Goal: Task Accomplishment & Management: Complete application form

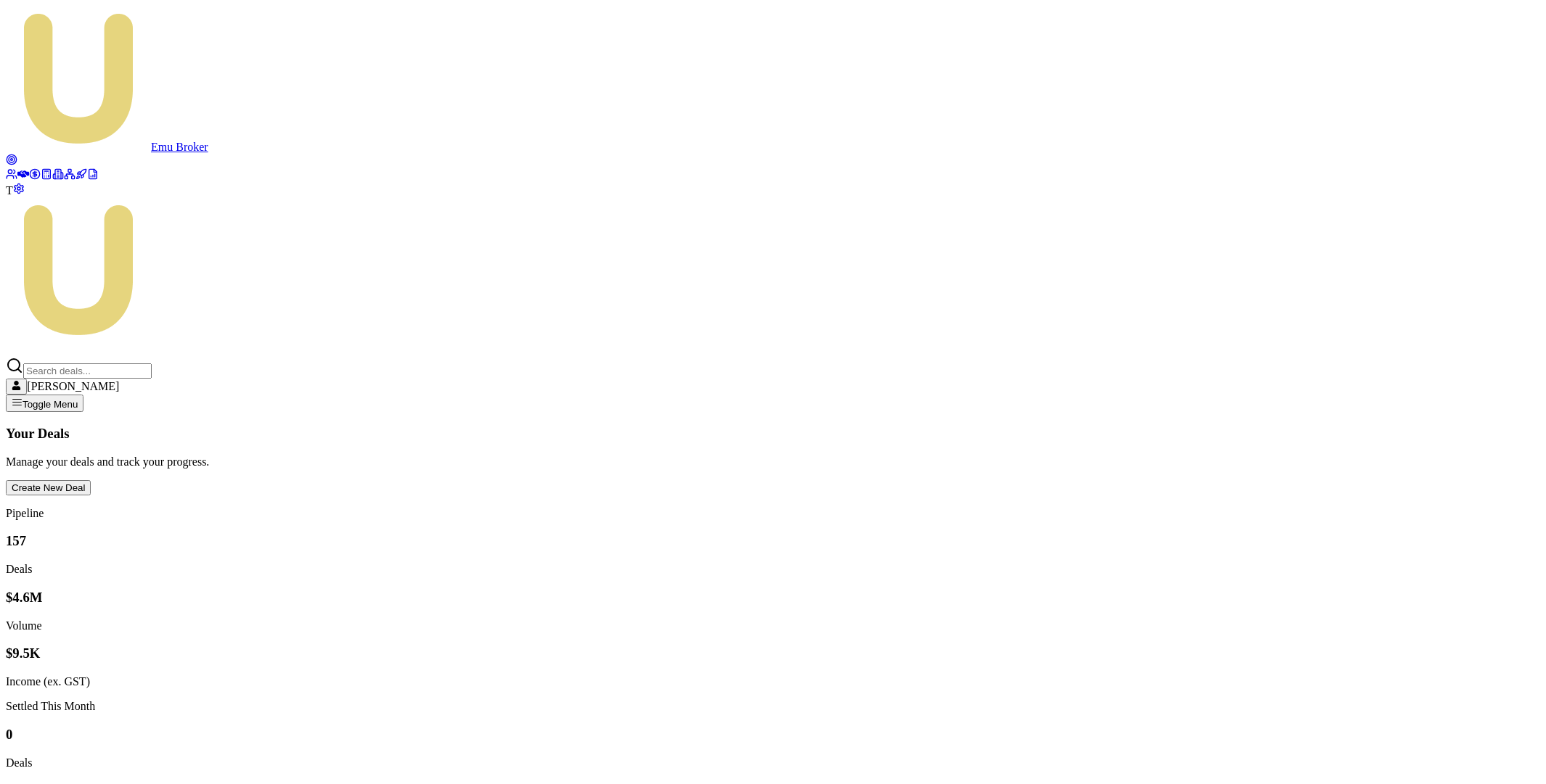
click at [91, 480] on button "Create New Deal" at bounding box center [48, 488] width 85 height 15
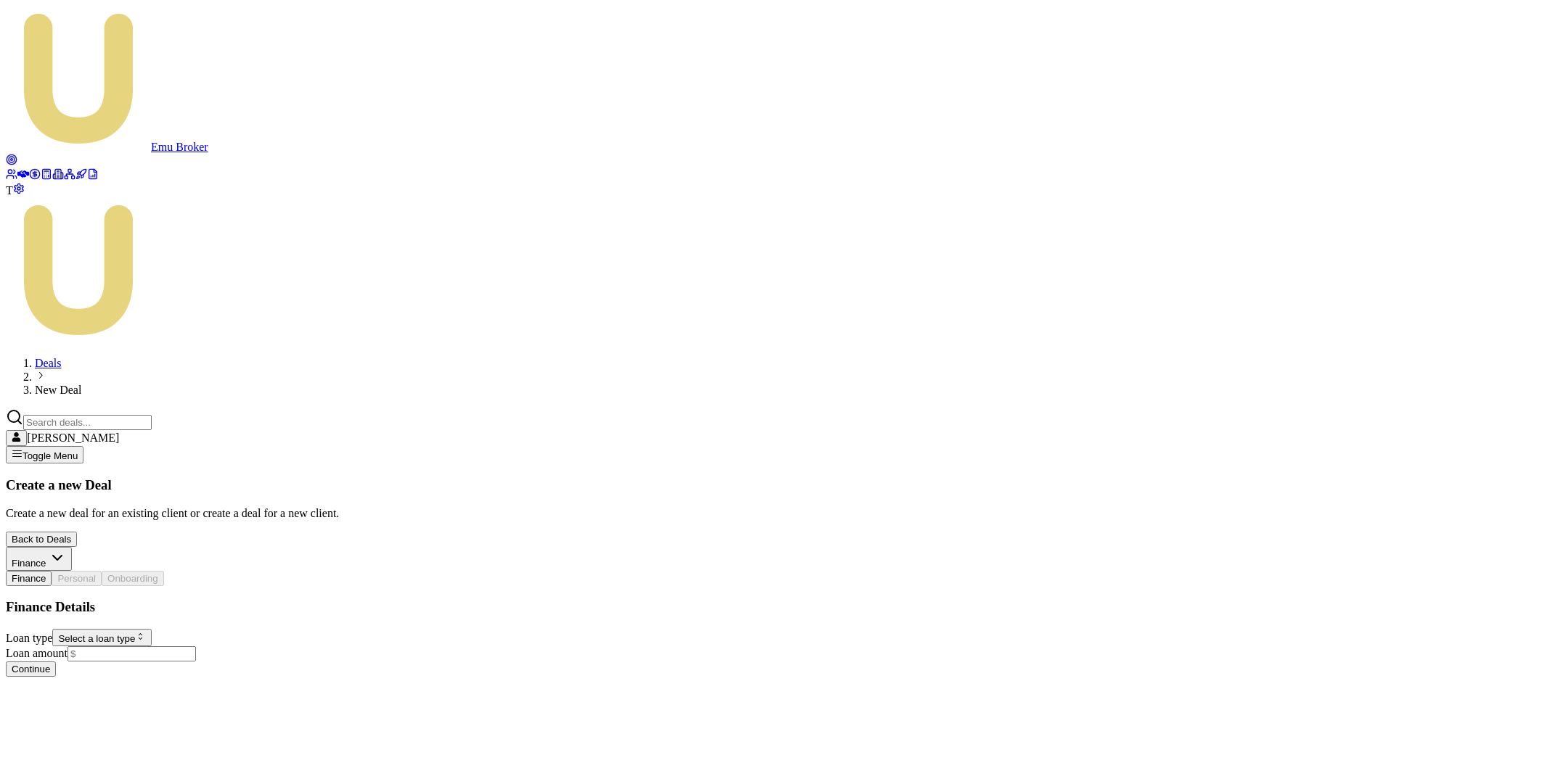
click at [273, 322] on html "Emu Broker T Deals New Deal Matt Leeburn Toggle Menu Create a new Deal Create a…" at bounding box center [773, 344] width 1546 height 689
click at [194, 316] on html "Emu Broker T Deals New Deal Matt Leeburn Toggle Menu Create a new Deal Create a…" at bounding box center [773, 344] width 1546 height 689
click at [193, 317] on html "Emu Broker T Deals New Deal Matt Leeburn Toggle Menu Create a new Deal Create a…" at bounding box center [773, 344] width 1546 height 689
click at [163, 629] on form "Loan type Consumer Loan Consumer Loan Consumer Asset Commercial Loan Commercial…" at bounding box center [773, 662] width 1534 height 65
click at [162, 647] on input "Loan amount" at bounding box center [132, 654] width 129 height 15
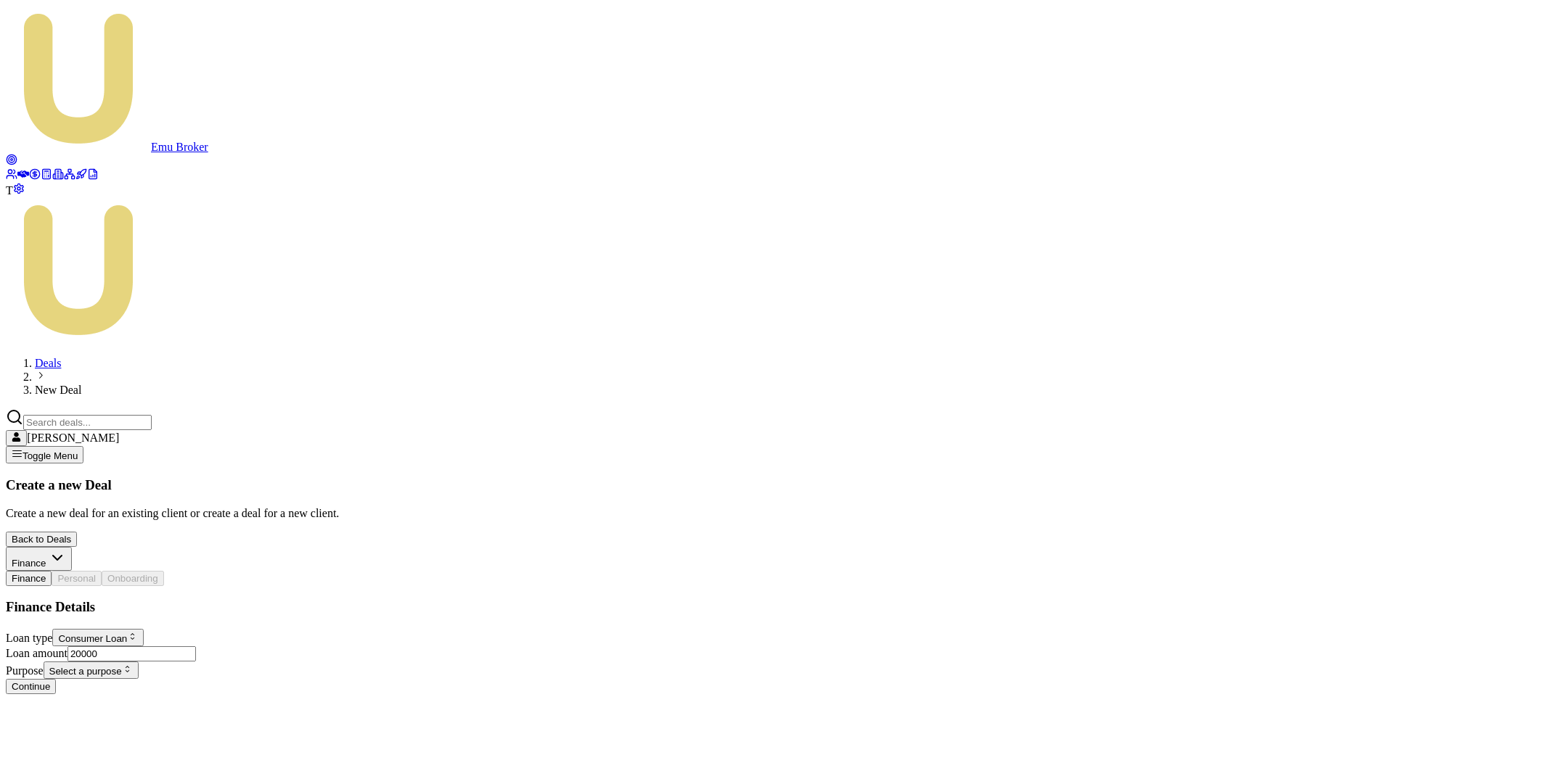
type input "$20,000.00"
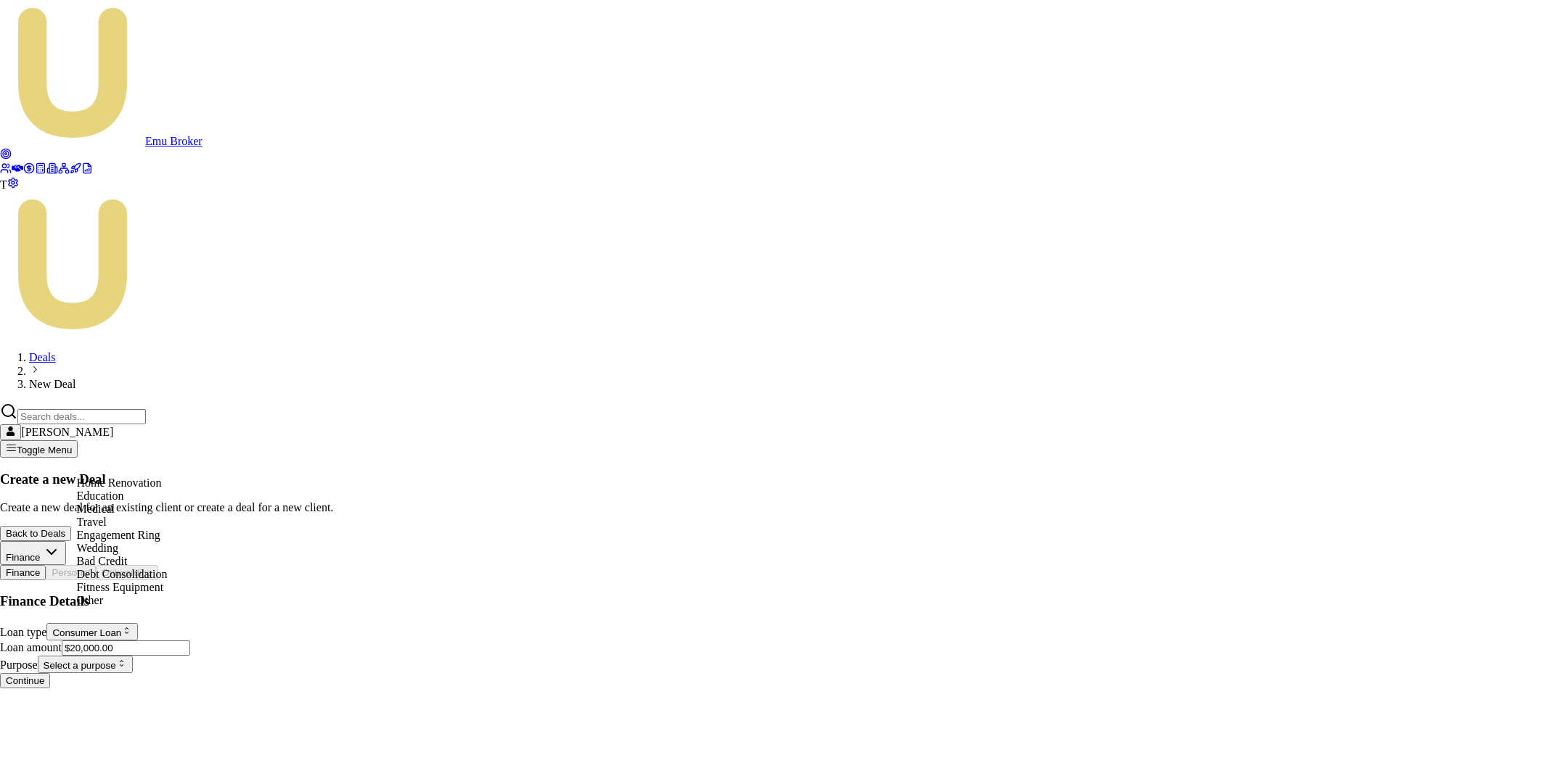
click at [175, 465] on html "Emu Broker T Deals New Deal Matt Leeburn Toggle Menu Create a new Deal Create a…" at bounding box center [773, 349] width 1546 height 700
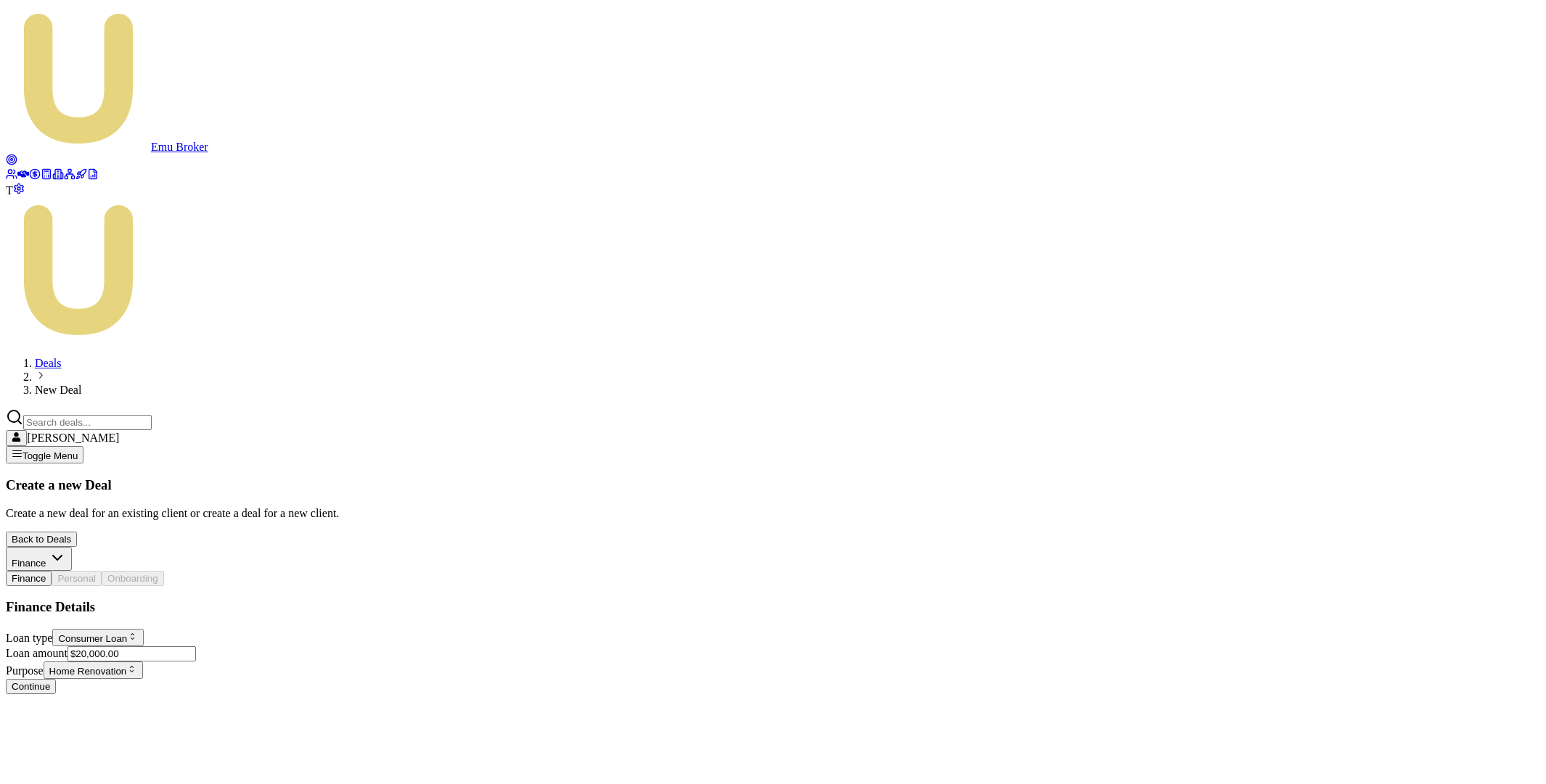
click at [56, 679] on button "Continue" at bounding box center [31, 687] width 50 height 15
click at [173, 629] on input "First name *" at bounding box center [128, 637] width 129 height 15
type input "[PERSON_NAME]"
type input "Test"
type input "m"
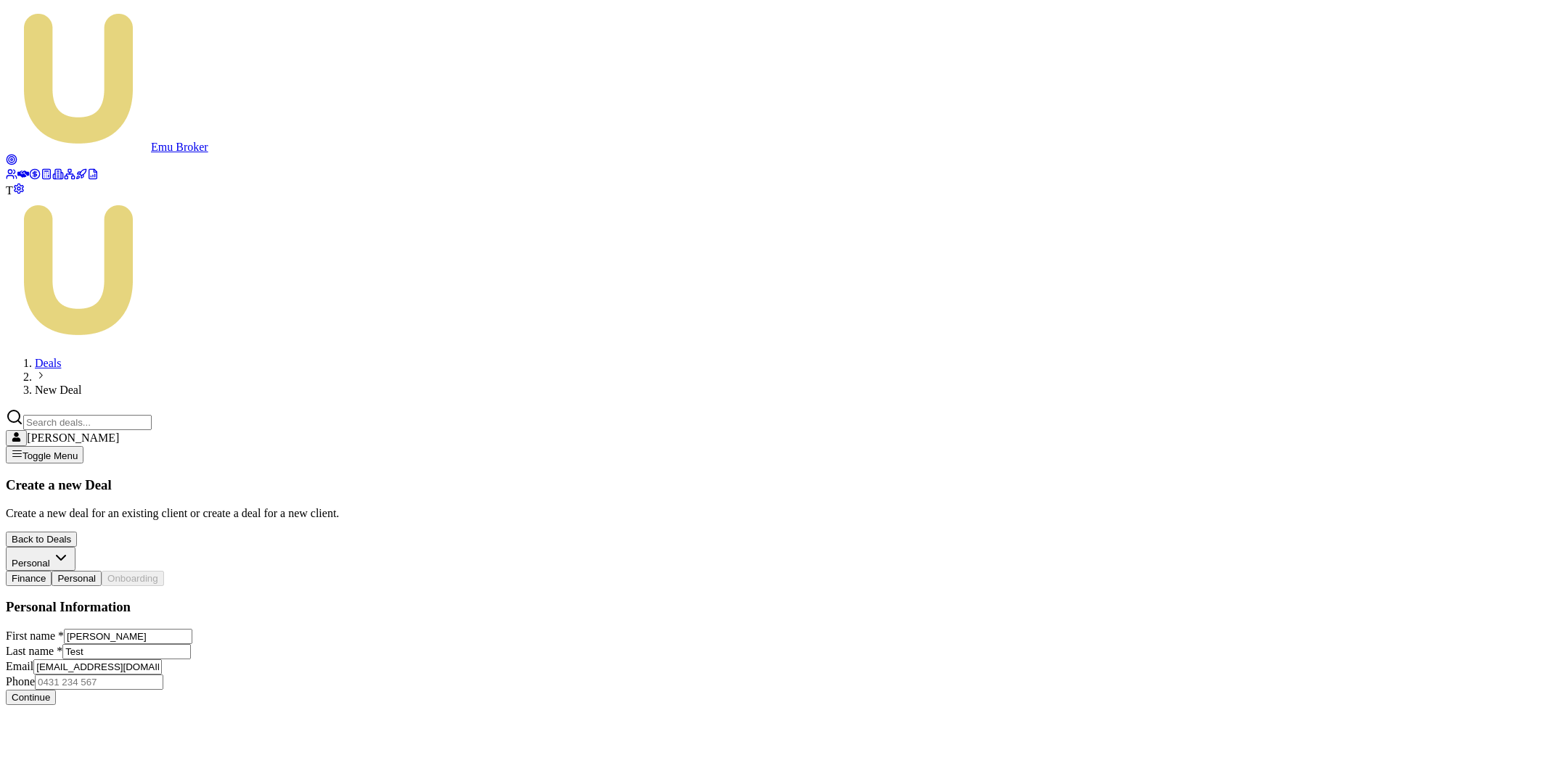
type input "test_1+348905378905378035@emumoney.com.au"
type input "7844 949 022"
click at [56, 690] on button "Continue" at bounding box center [31, 698] width 50 height 15
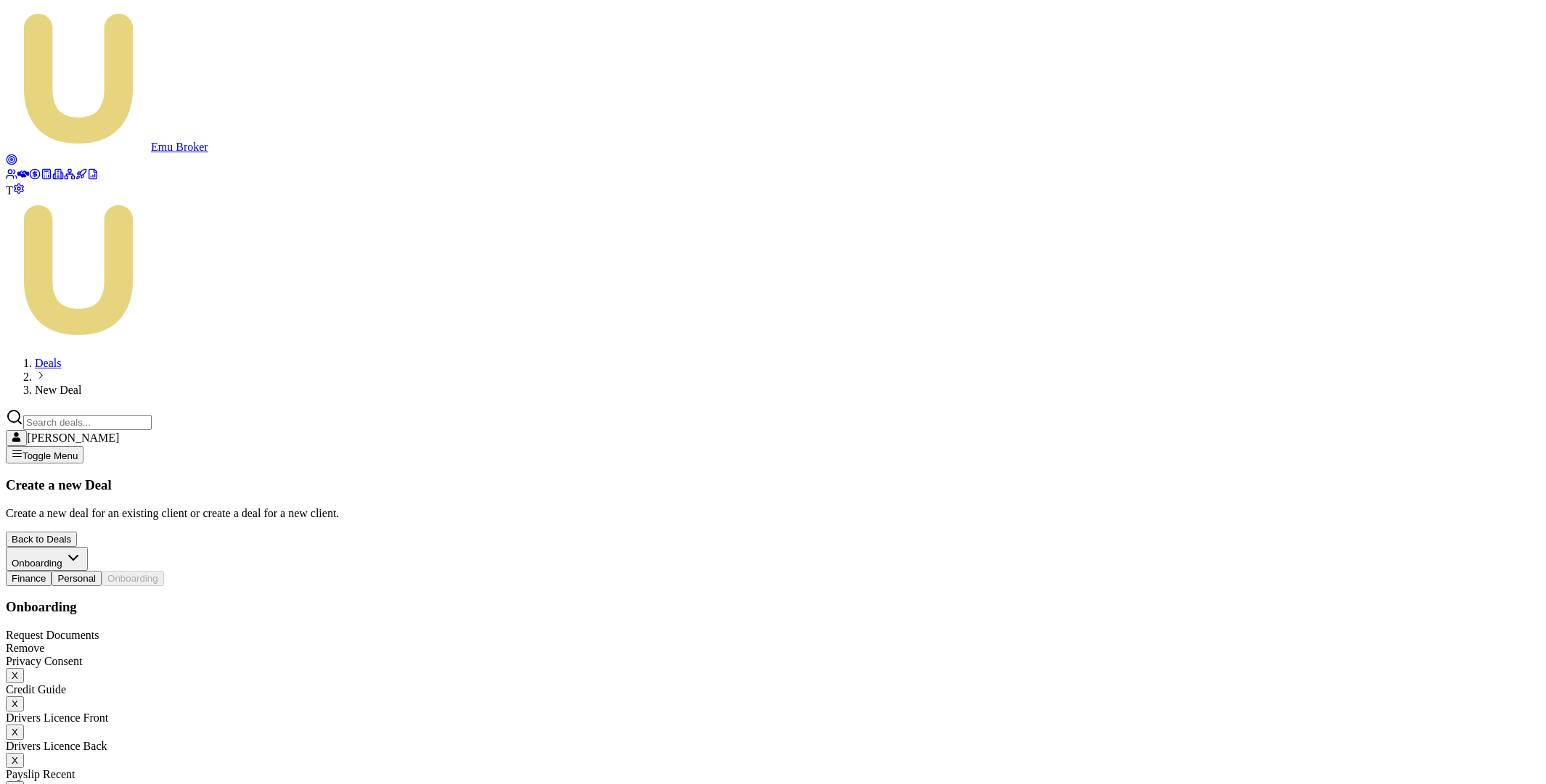
click at [24, 668] on button "X" at bounding box center [15, 676] width 18 height 15
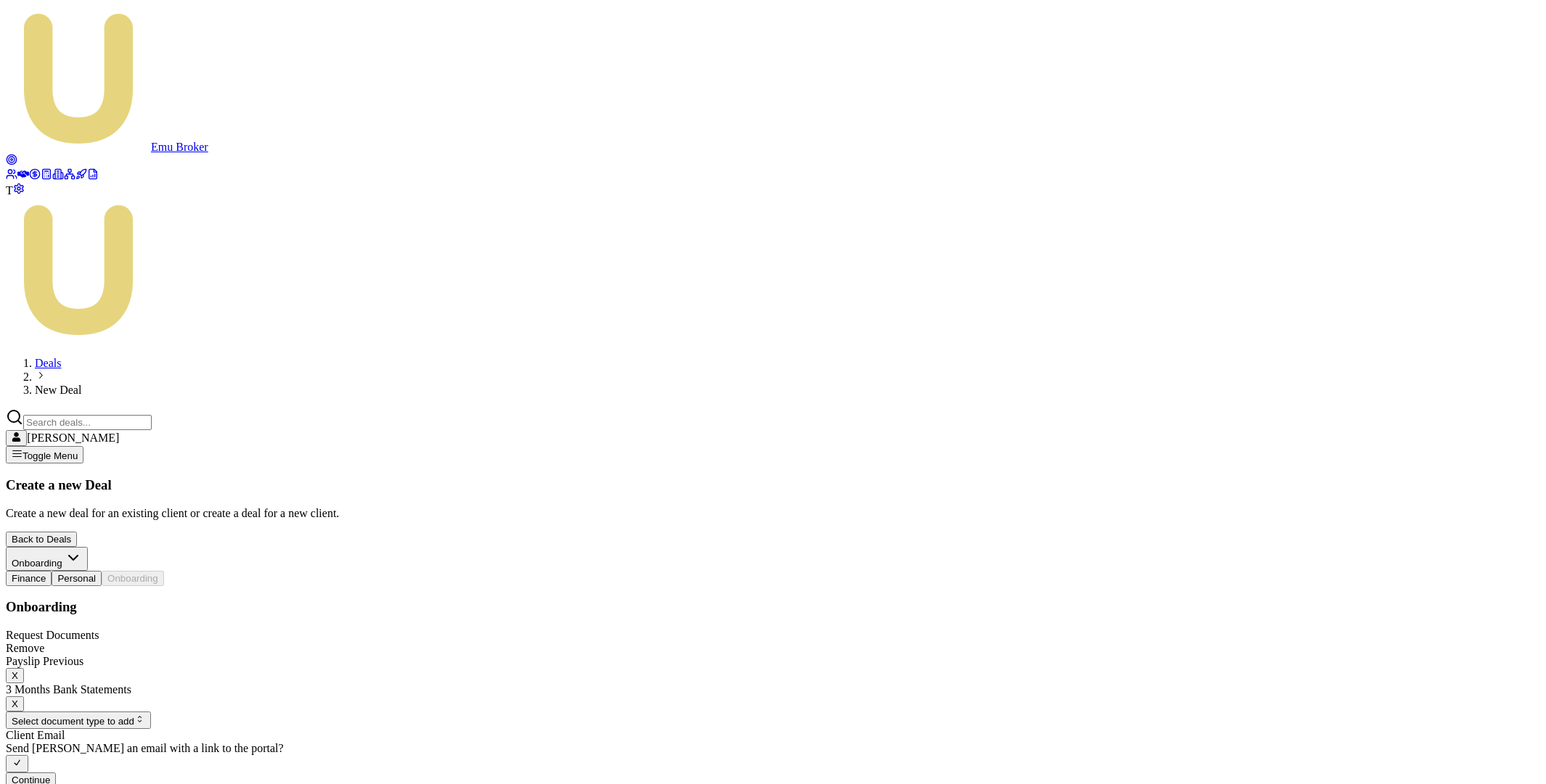
click at [24, 668] on button "X" at bounding box center [15, 676] width 18 height 15
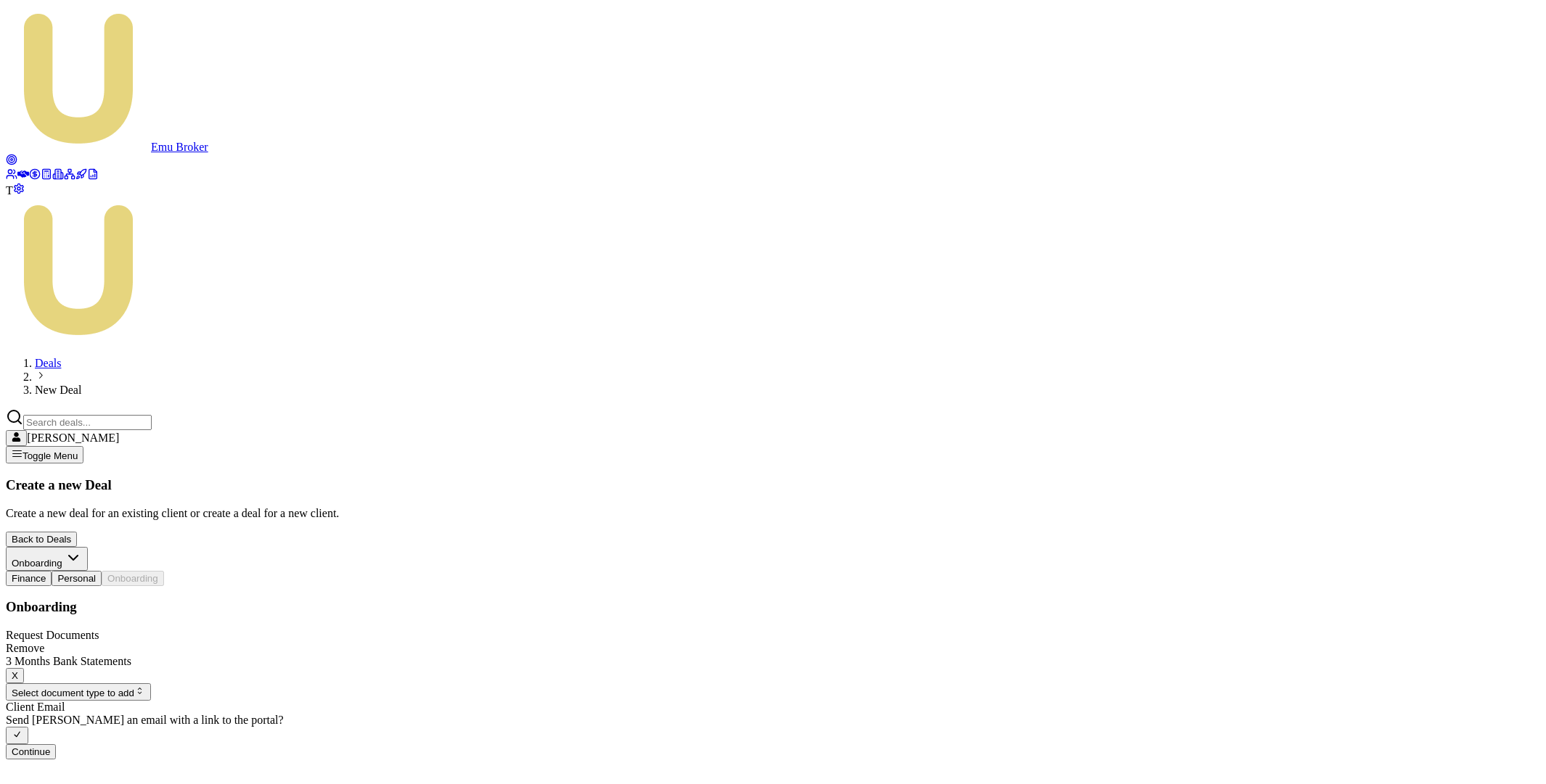
click at [24, 668] on button "X" at bounding box center [15, 676] width 18 height 15
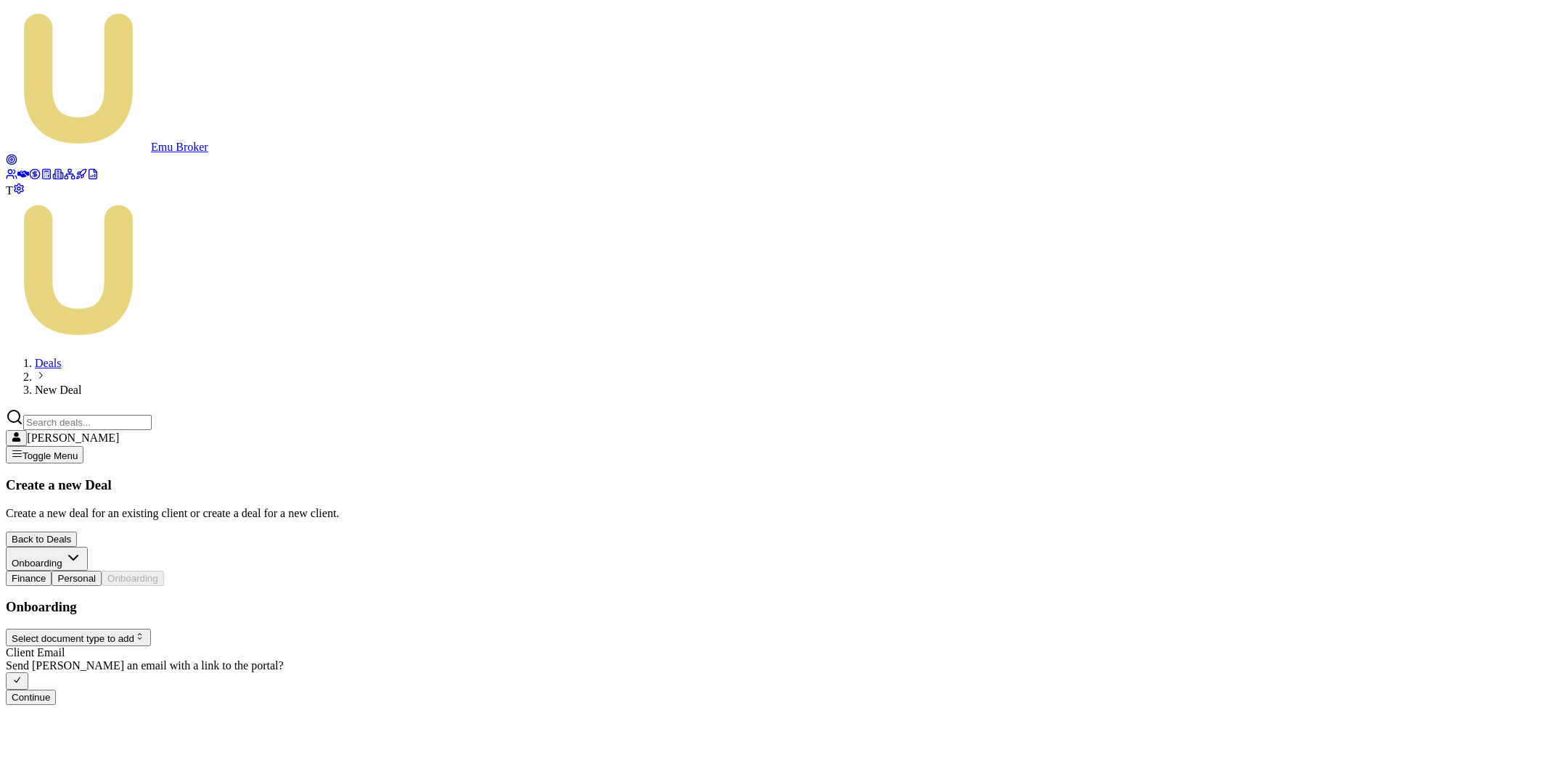
click at [28, 672] on button "button" at bounding box center [17, 681] width 22 height 17
checkbox input "false"
click at [56, 685] on button "Continue" at bounding box center [31, 693] width 50 height 15
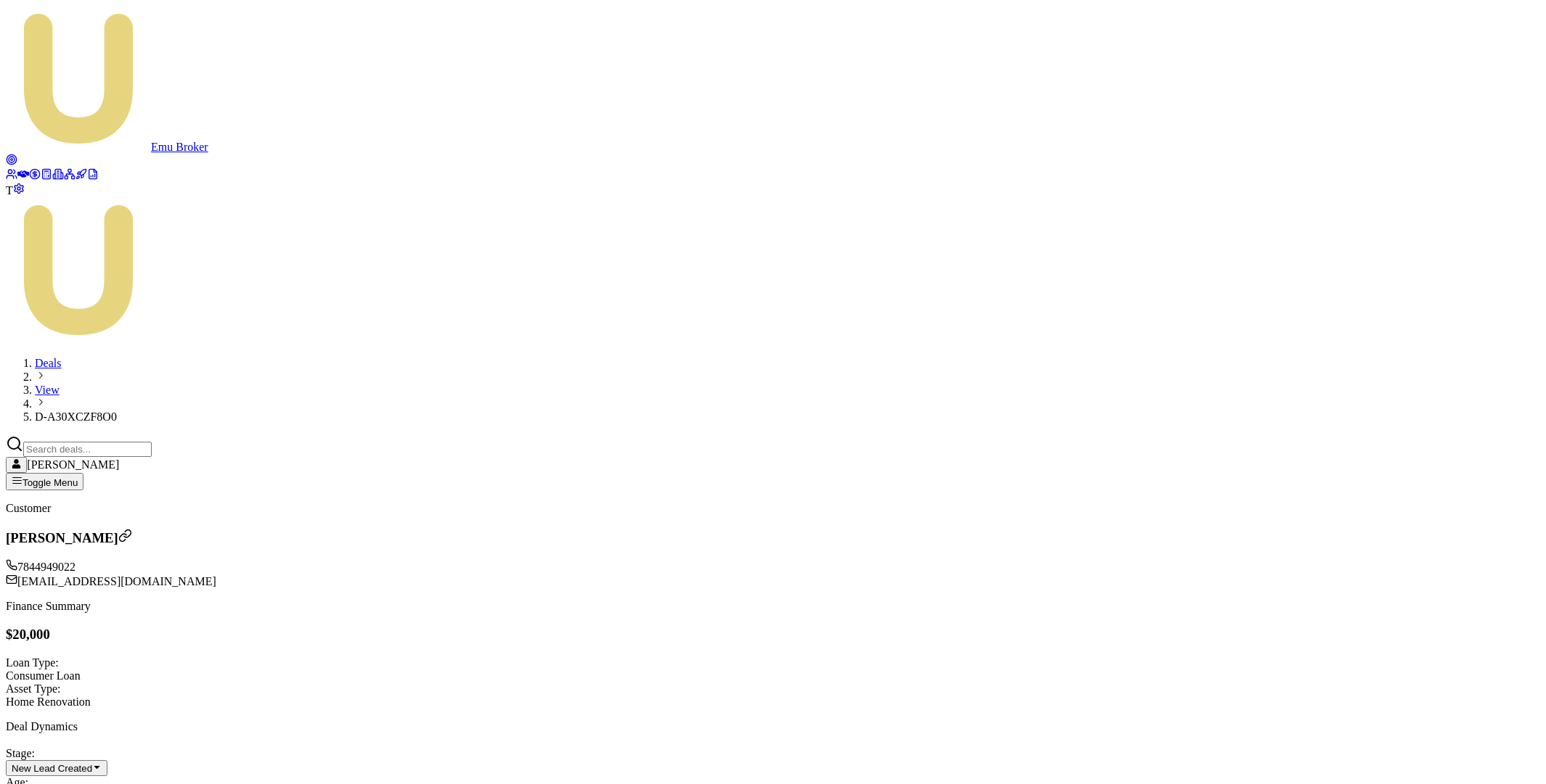
click at [20, 171] on icon at bounding box center [23, 174] width 12 height 7
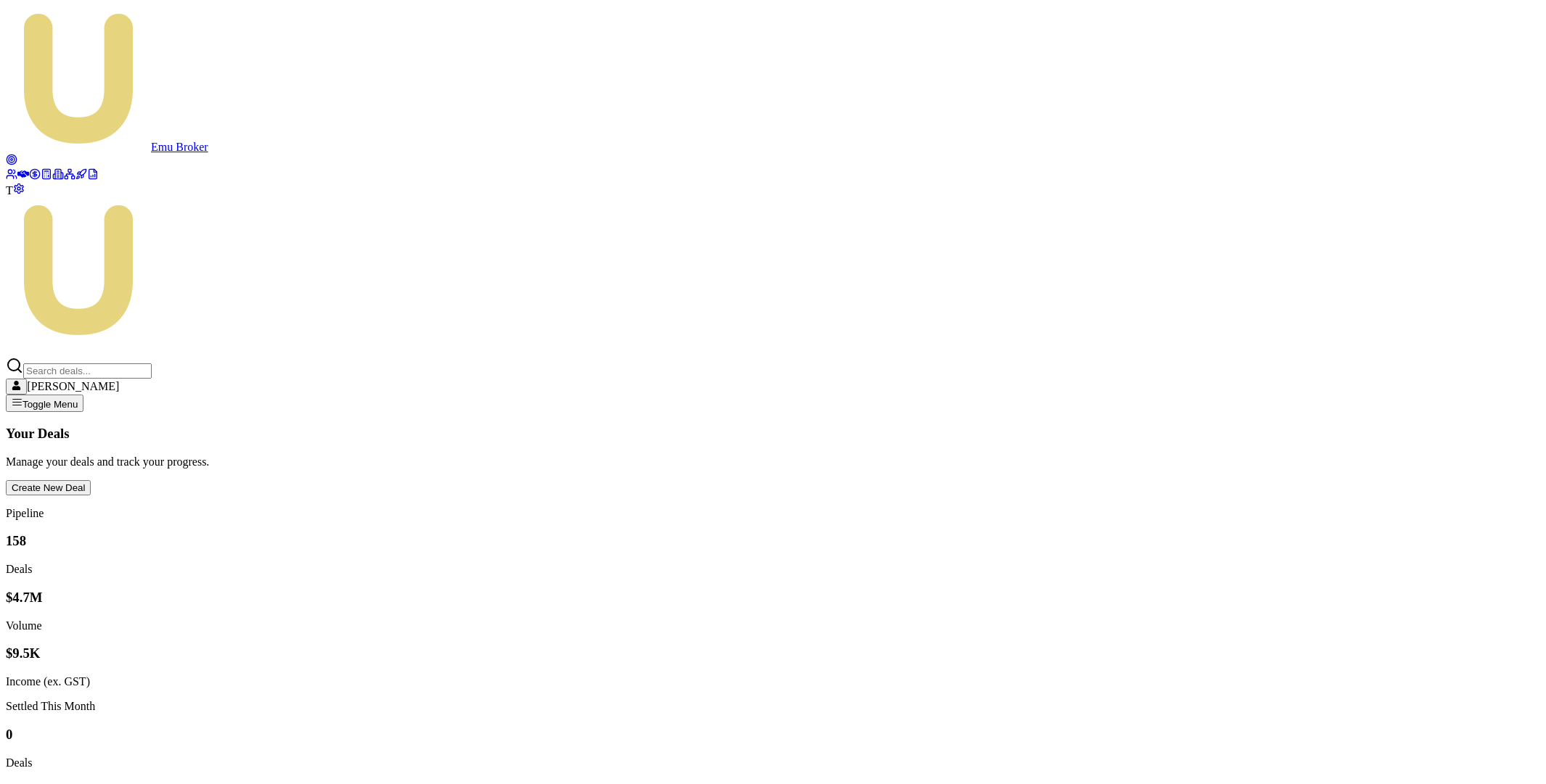
click at [91, 480] on button "Create New Deal" at bounding box center [48, 488] width 85 height 15
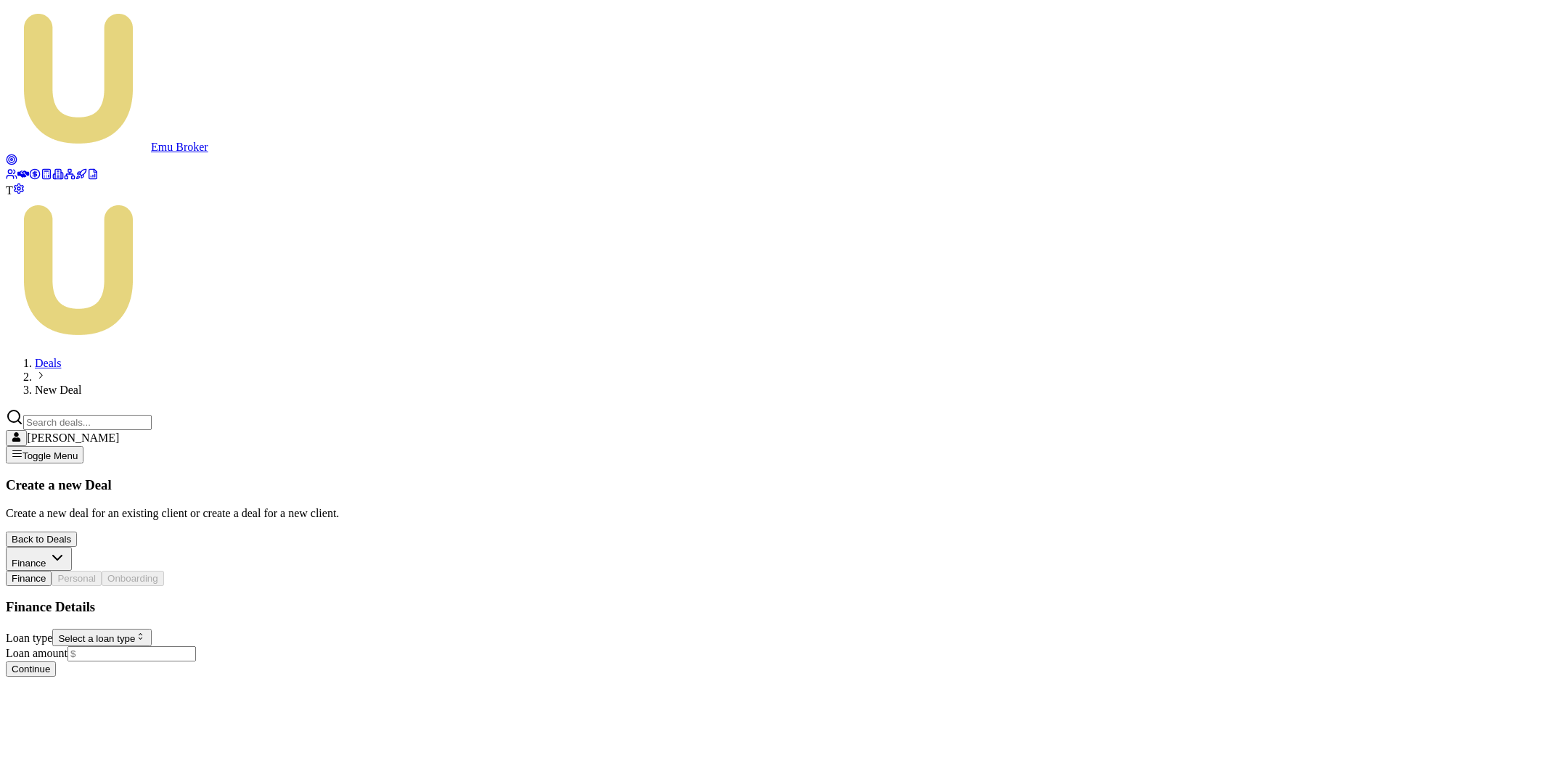
click at [180, 324] on html "Emu Broker T Deals New Deal Matt Leeburn Toggle Menu Create a new Deal Create a…" at bounding box center [773, 344] width 1546 height 689
click at [180, 647] on input "Loan amount" at bounding box center [132, 654] width 129 height 15
type input "$50,000.00"
click at [222, 462] on html "Emu Broker T Deals New Deal Matt Leeburn Toggle Menu Create a new Deal Create a…" at bounding box center [773, 353] width 1546 height 706
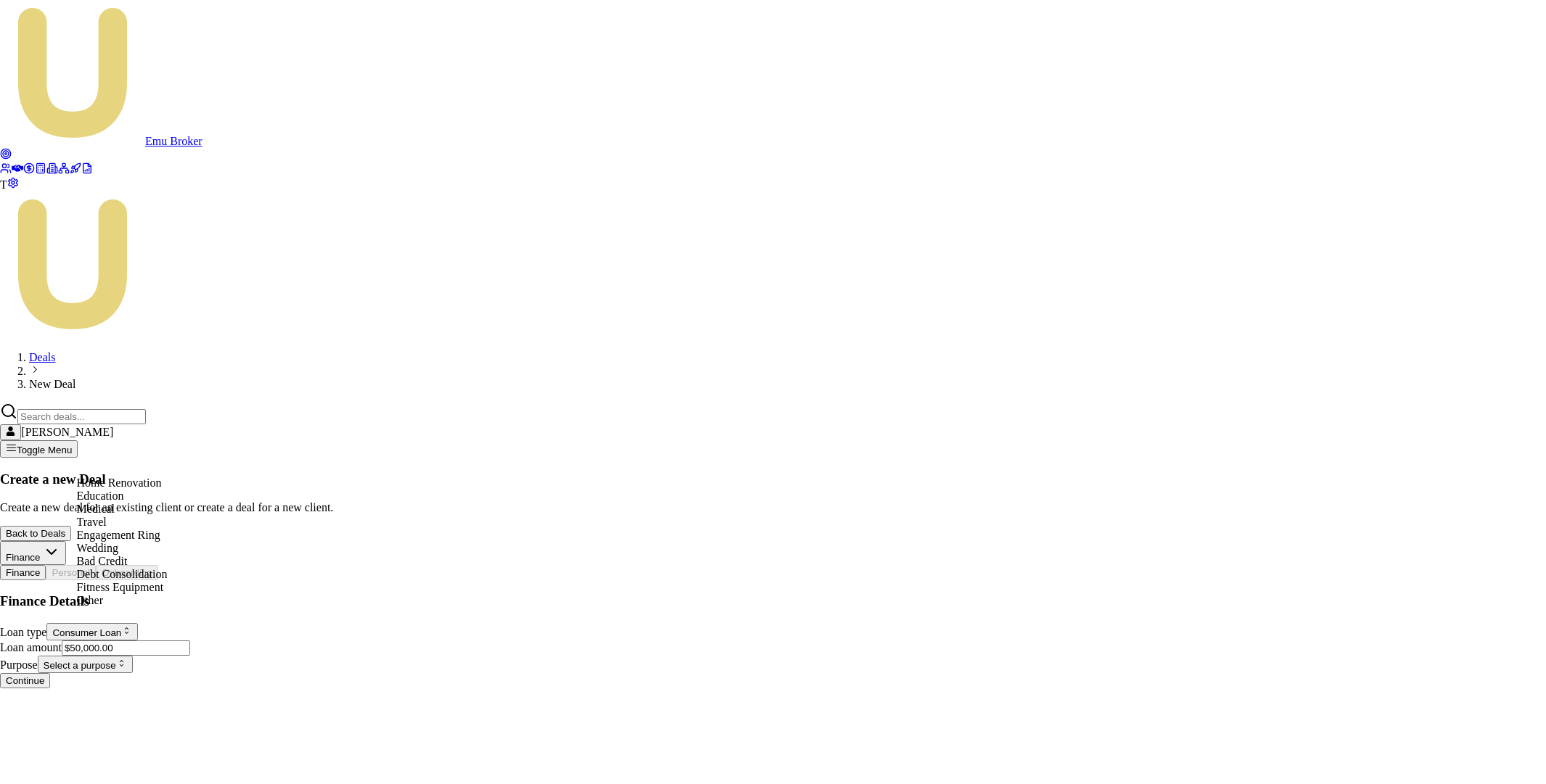
select select "EDUCATION"
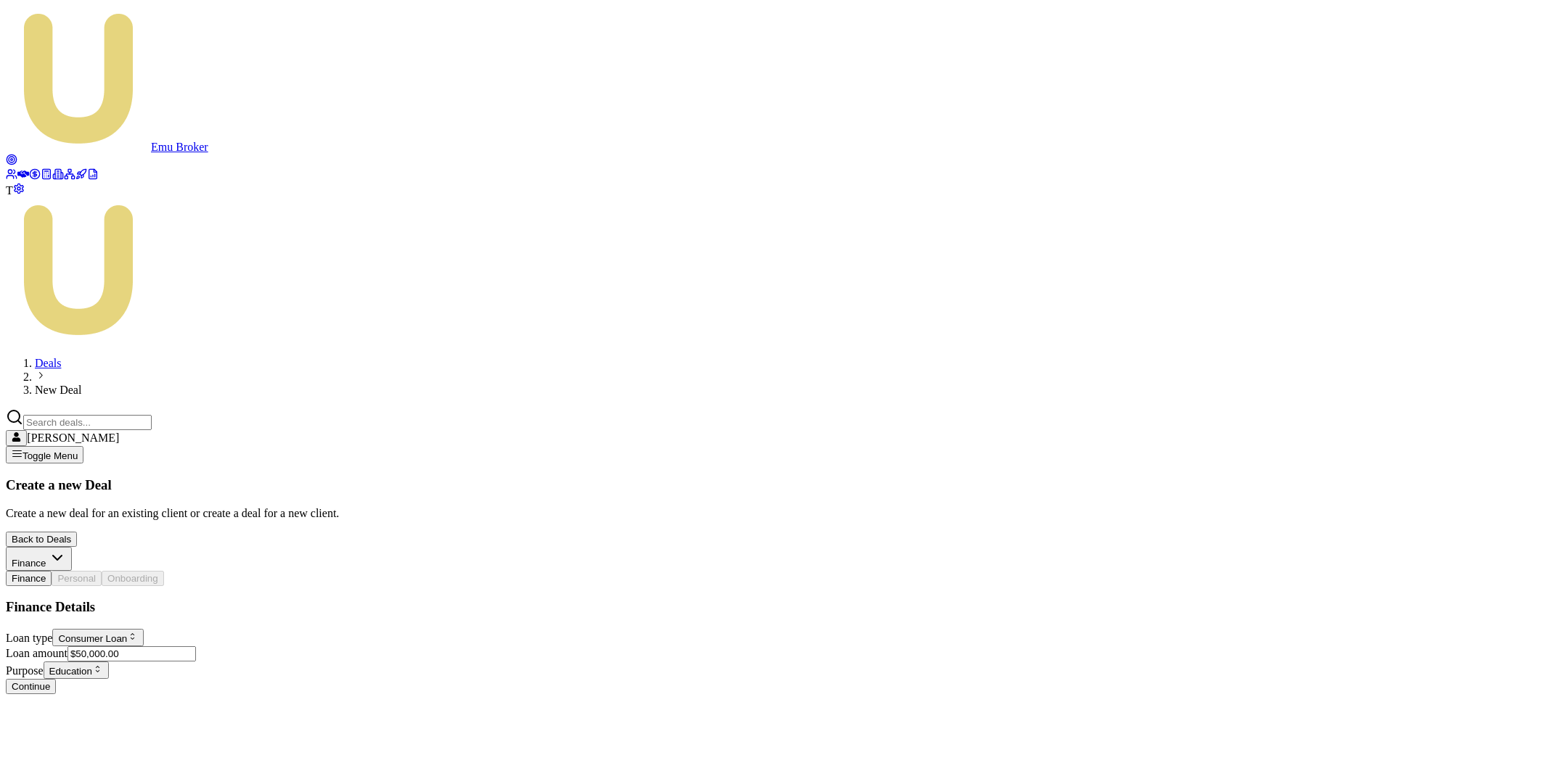
click at [56, 679] on button "Continue" at bounding box center [31, 687] width 50 height 15
click at [192, 629] on input "First name *" at bounding box center [128, 637] width 129 height 15
type input "[PERSON_NAME]"
type input "Test"
type input "test_1+438903790537035@emumoney.com.au"
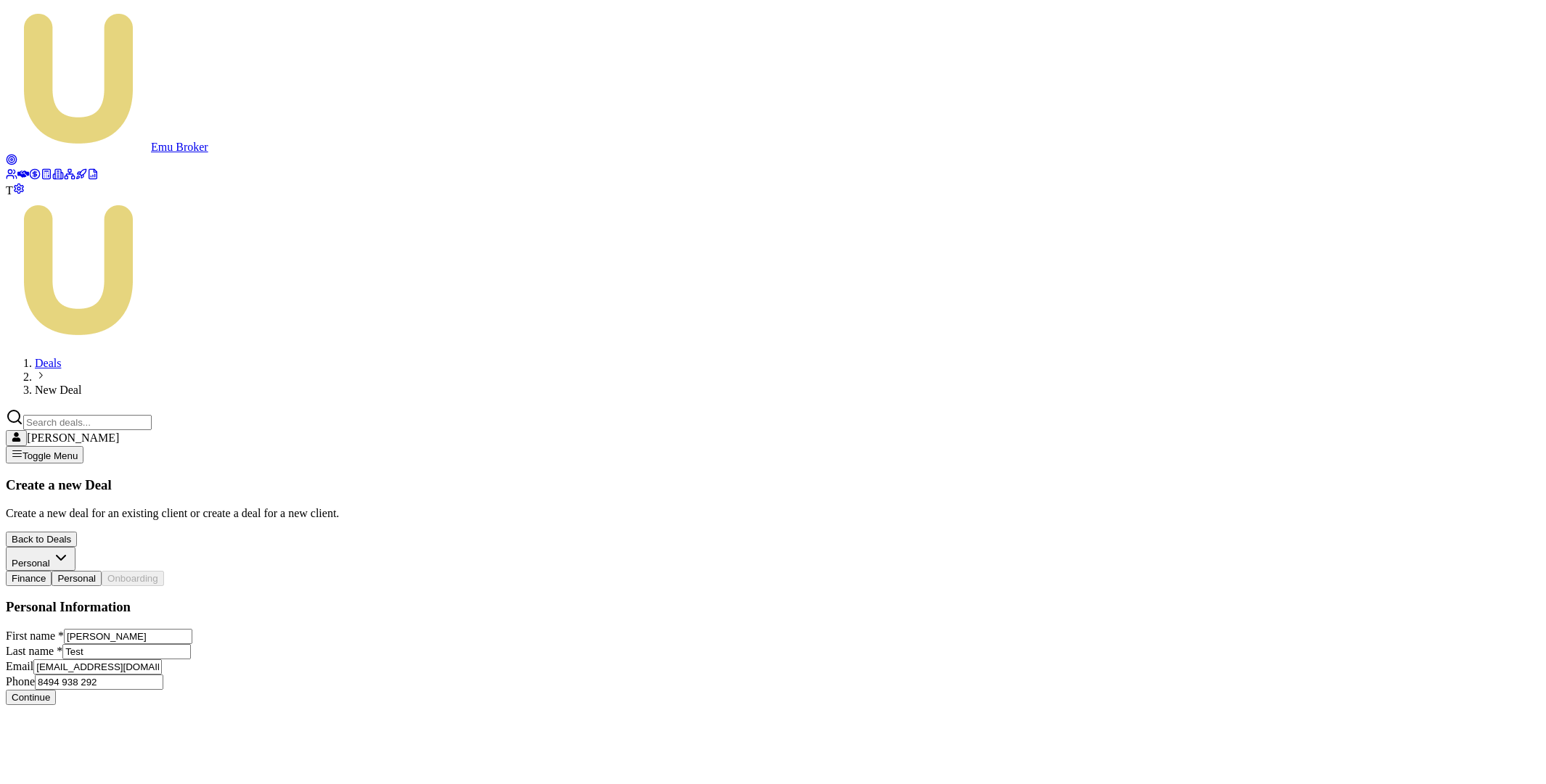
type input "8494 938 292"
click at [56, 690] on button "Continue" at bounding box center [31, 698] width 50 height 15
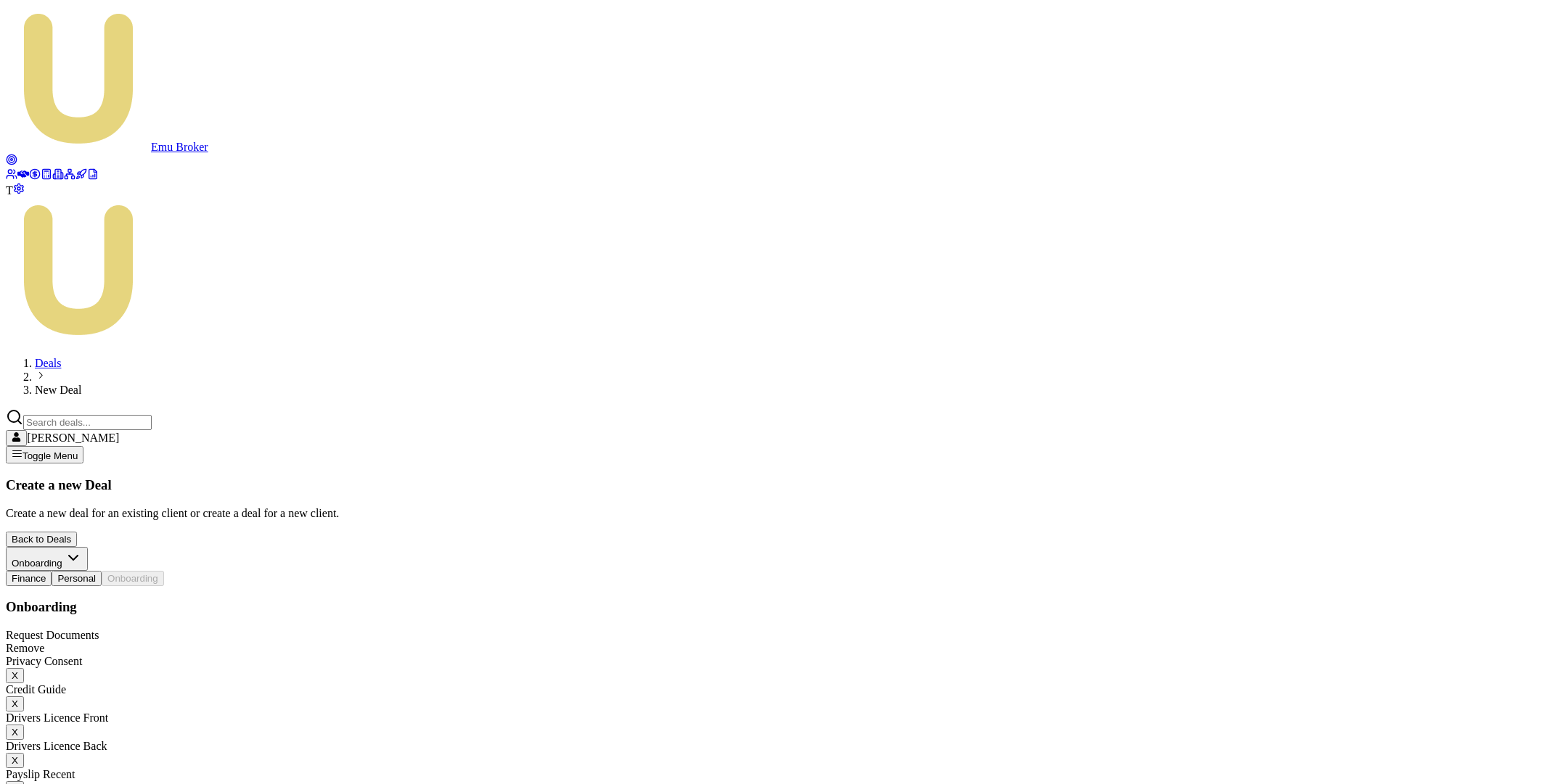
click at [24, 668] on button "X" at bounding box center [15, 676] width 18 height 15
click at [24, 696] on button "X" at bounding box center [15, 704] width 18 height 15
click at [24, 668] on button "X" at bounding box center [15, 676] width 18 height 15
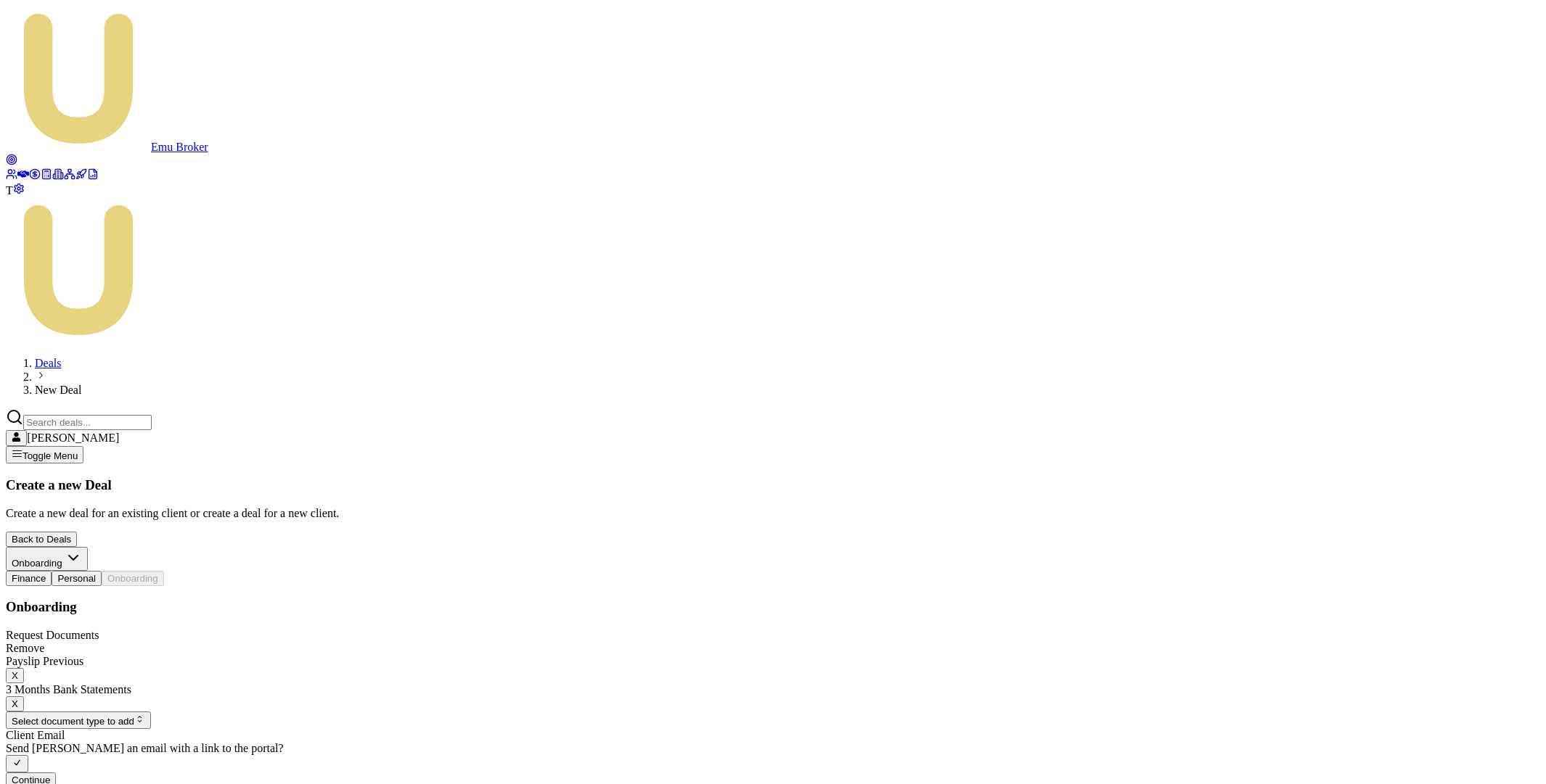
click at [24, 668] on button "X" at bounding box center [15, 676] width 18 height 15
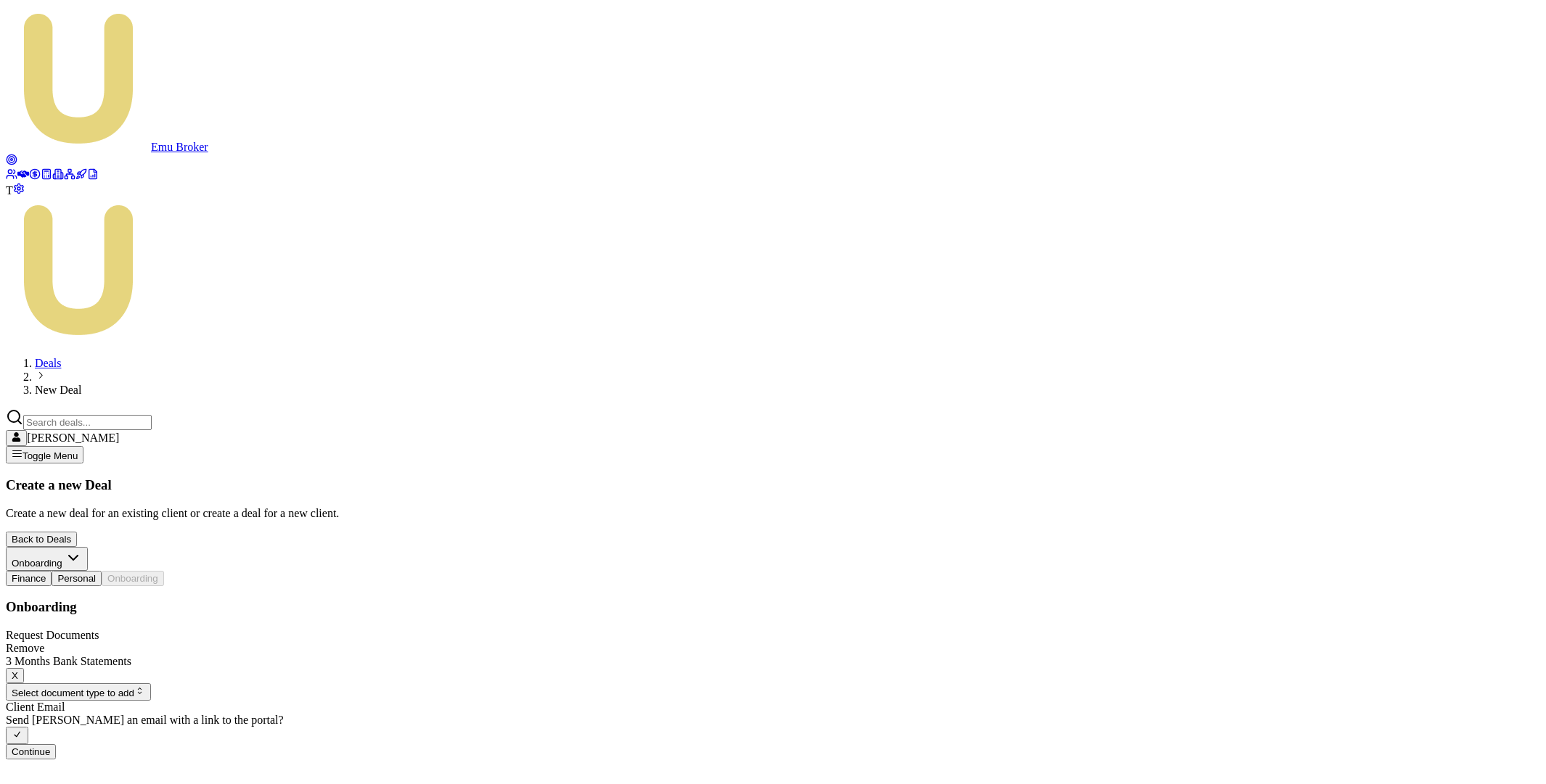
click at [24, 668] on button "X" at bounding box center [15, 676] width 18 height 15
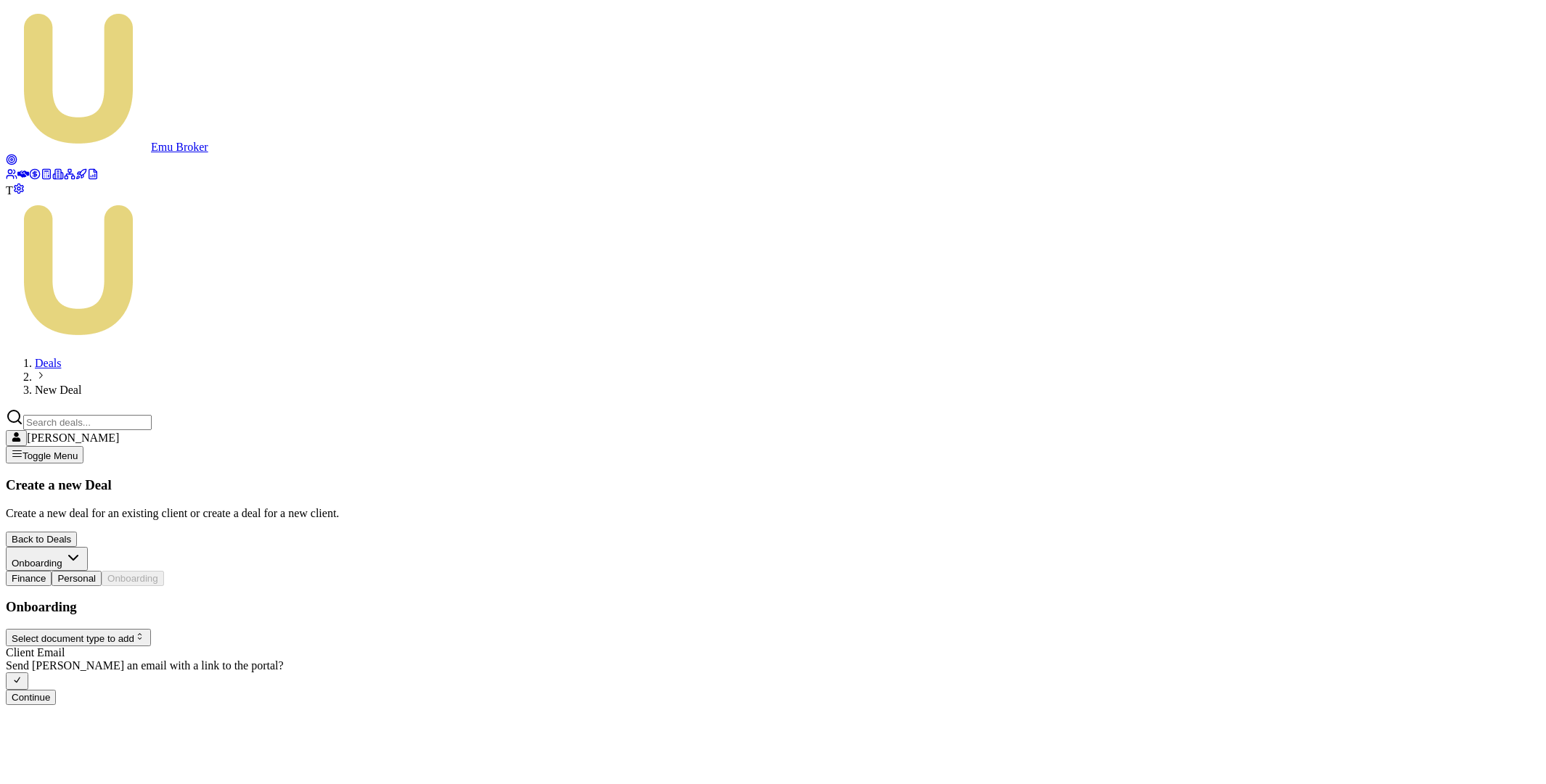
click at [56, 690] on button "Continue" at bounding box center [31, 698] width 50 height 15
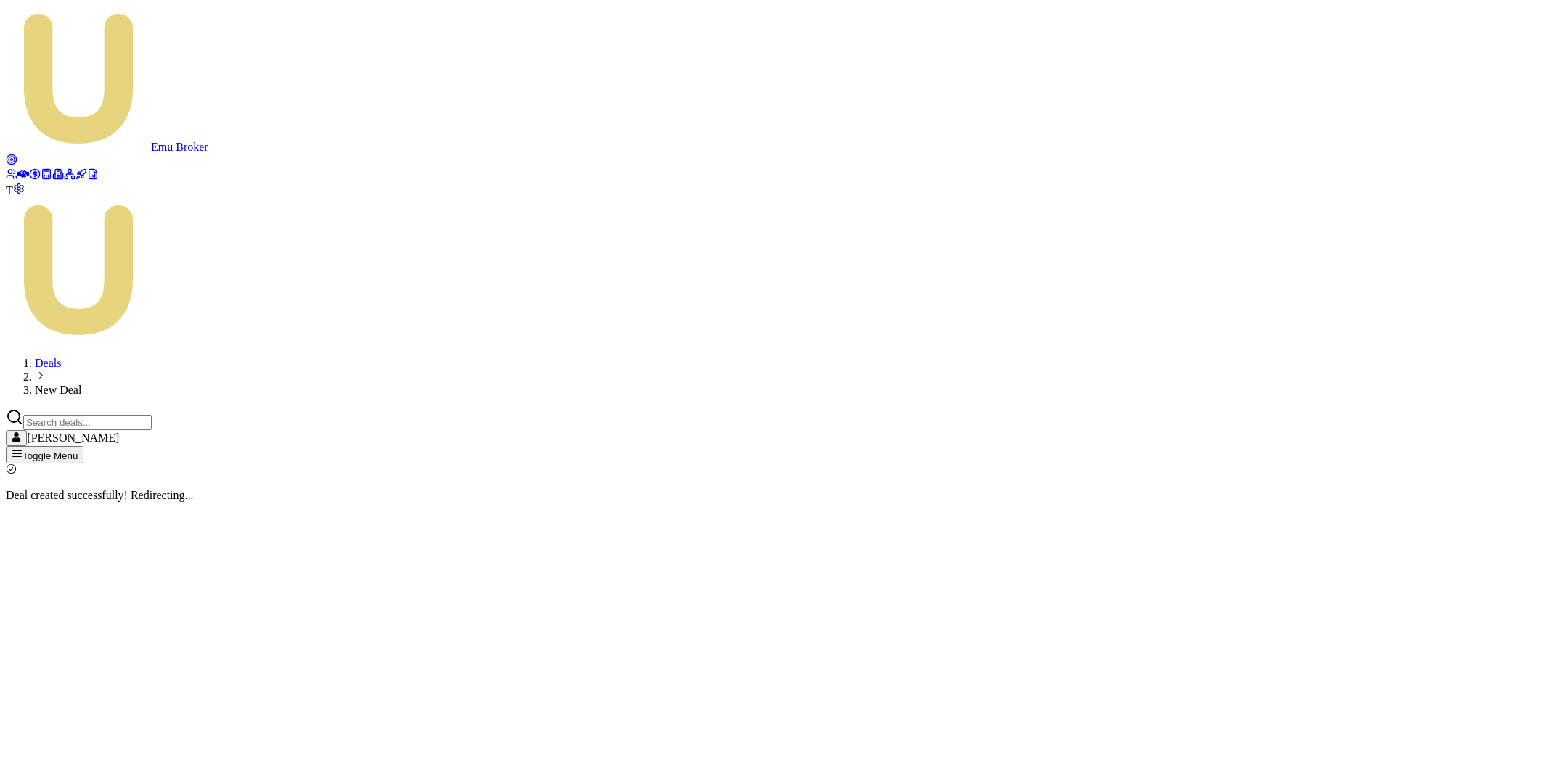
drag, startPoint x: 724, startPoint y: 201, endPoint x: 713, endPoint y: 196, distance: 12.1
click at [723, 489] on p "Deal created successfully! Redirecting..." at bounding box center [773, 495] width 1534 height 13
drag, startPoint x: 707, startPoint y: 196, endPoint x: 908, endPoint y: 191, distance: 201.1
click at [908, 464] on div "Deal created successfully! Redirecting..." at bounding box center [773, 483] width 1534 height 39
copy p "Deal created successfully! Redirecting..."
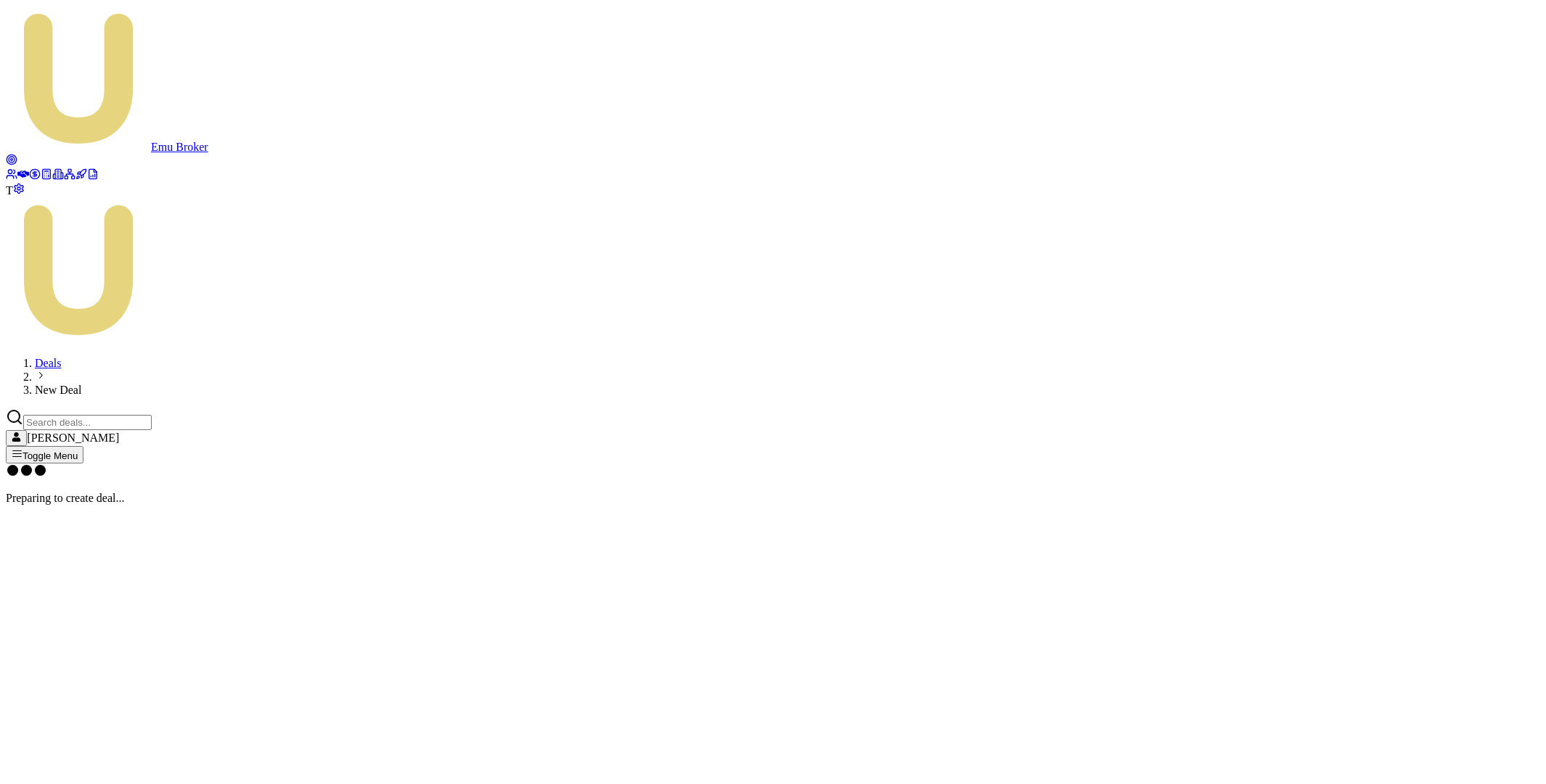
click at [22, 171] on icon at bounding box center [23, 174] width 12 height 7
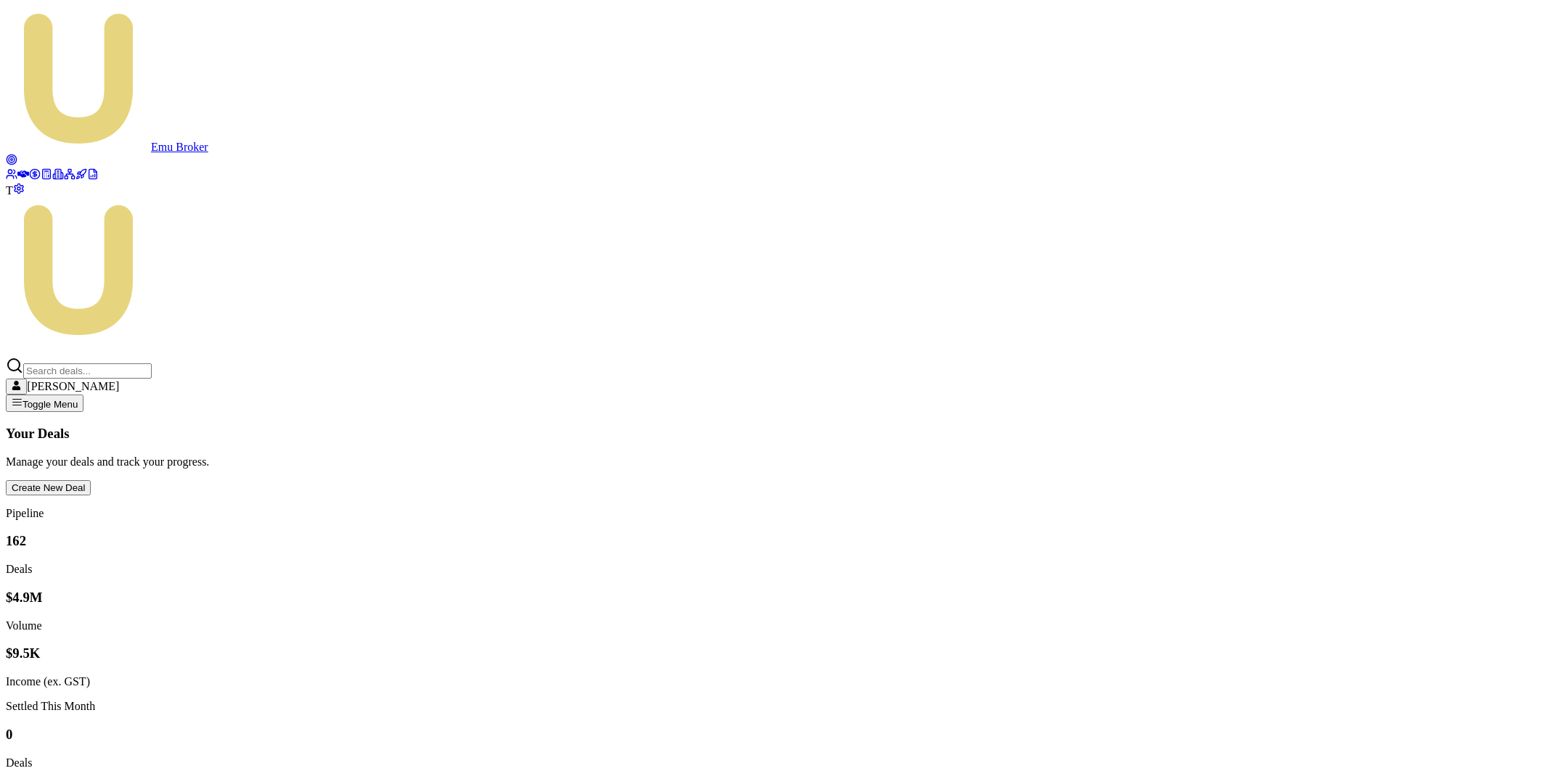
click at [91, 480] on button "Create New Deal" at bounding box center [48, 488] width 85 height 15
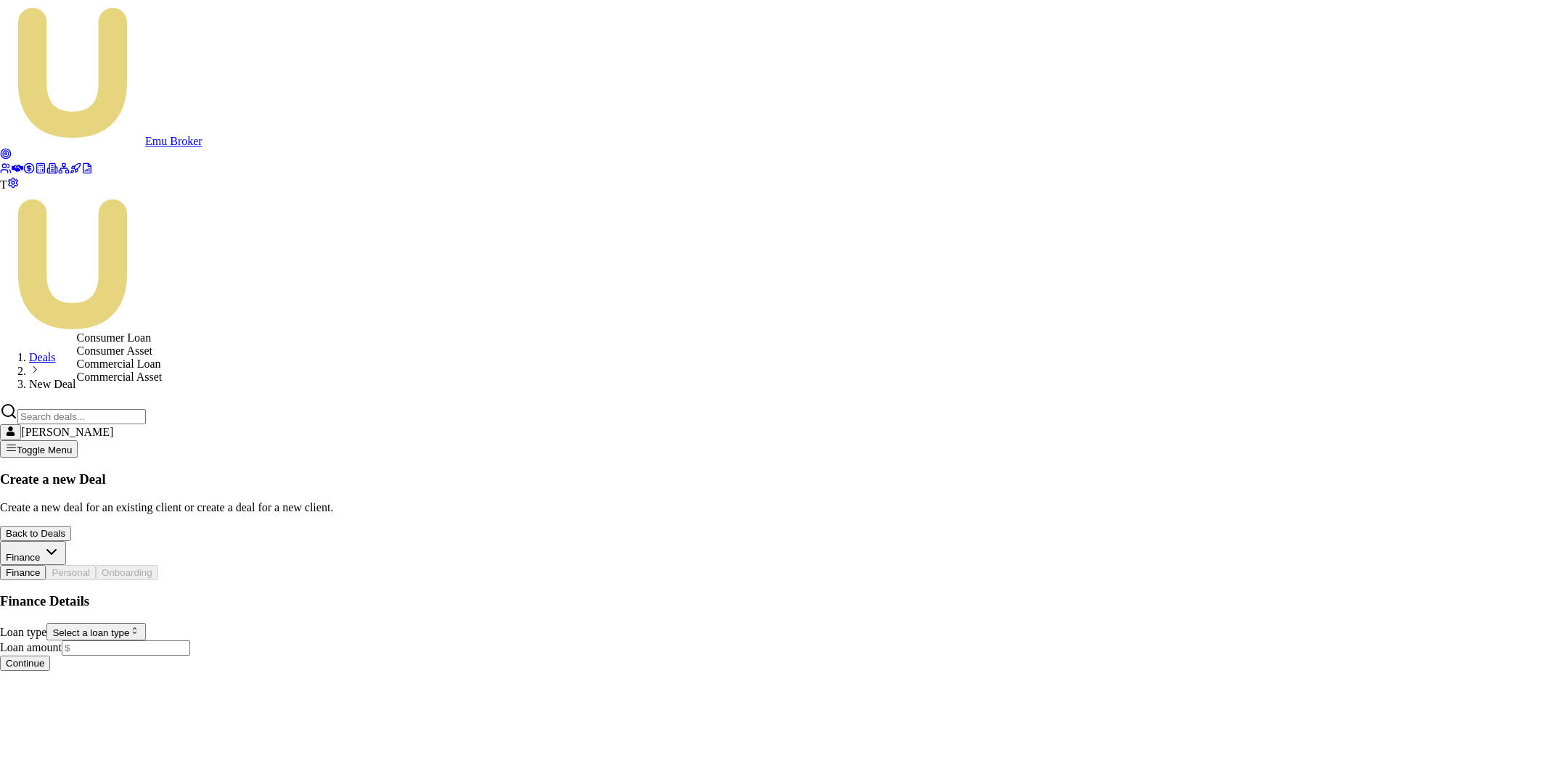
click at [218, 320] on html "Emu Broker T Deals New Deal [PERSON_NAME] Toggle Menu Create a new Deal Create …" at bounding box center [773, 341] width 1546 height 683
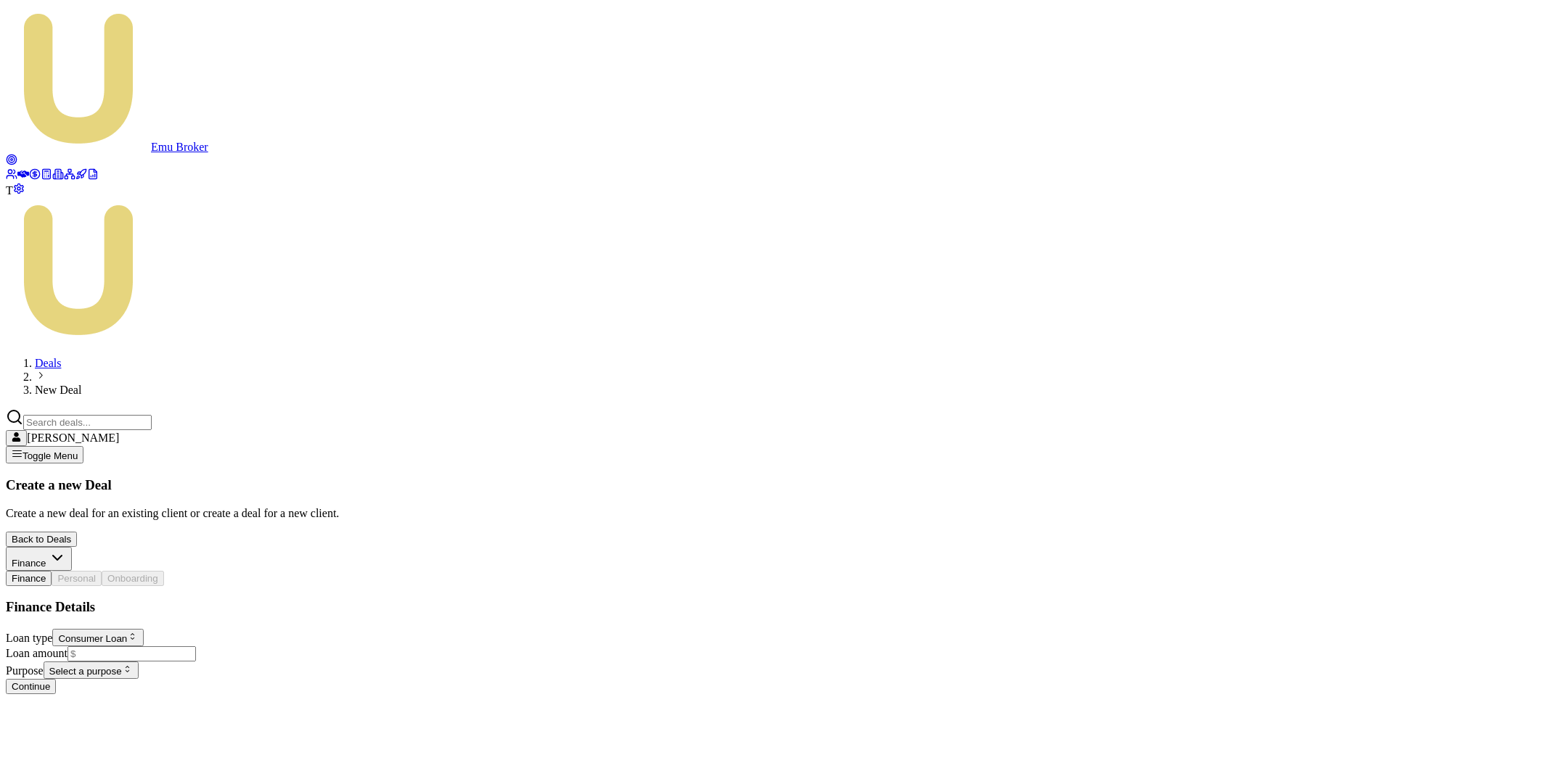
click at [185, 647] on input "Loan amount" at bounding box center [132, 654] width 129 height 15
type input "$30,000.00"
click at [259, 465] on html "Emu Broker T Deals New Deal [PERSON_NAME] Toggle Menu Create a new Deal Create …" at bounding box center [773, 353] width 1546 height 706
click at [56, 679] on button "Continue" at bounding box center [31, 687] width 50 height 15
click at [158, 629] on input "First name *" at bounding box center [128, 637] width 129 height 15
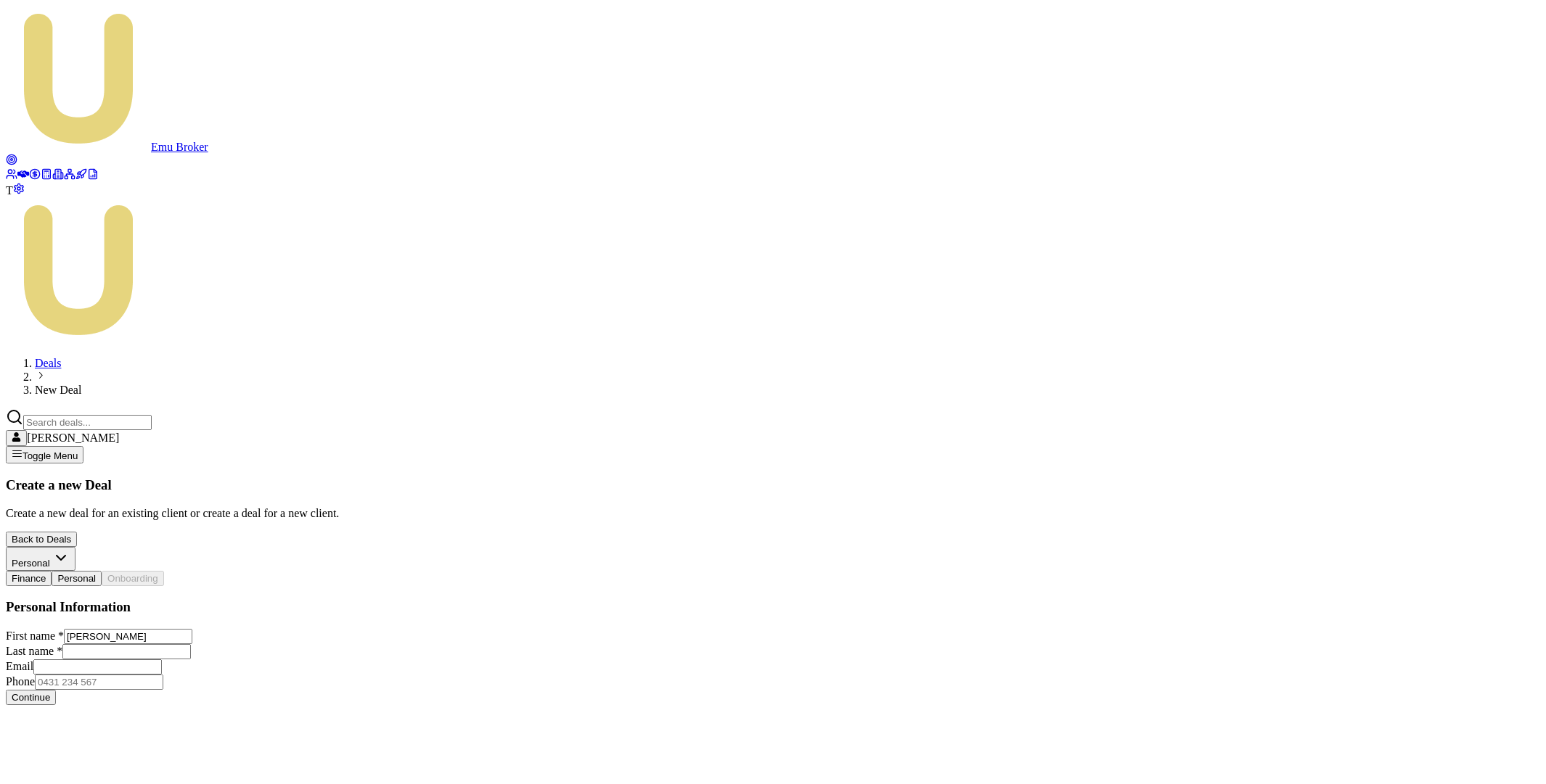
type input "[PERSON_NAME]"
type input "Test"
type input "[EMAIL_ADDRESS][DOMAIN_NAME]"
click at [139, 675] on input "Phone" at bounding box center [100, 683] width 129 height 15
type input "4562 312 555"
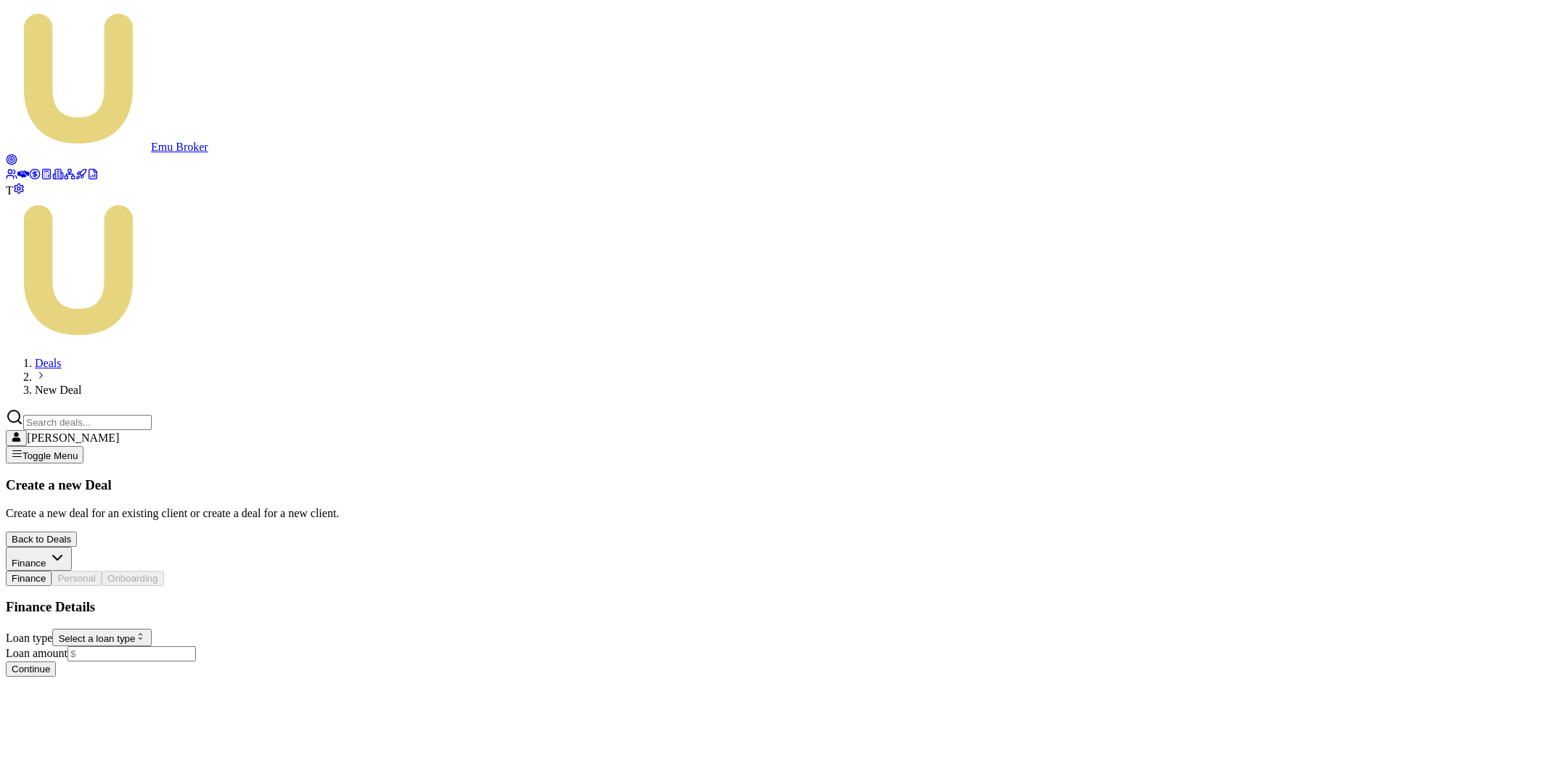
click at [173, 310] on html "Emu Broker T Deals New Deal [PERSON_NAME] Toggle Menu Create a new Deal Create …" at bounding box center [773, 344] width 1546 height 689
click at [168, 647] on input "Loan amount" at bounding box center [132, 654] width 129 height 15
type input "$25,000.00"
click at [307, 461] on html "Emu Broker T Deals New Deal Matt Leeburn Toggle Menu Create a new Deal Create a…" at bounding box center [773, 353] width 1546 height 706
click at [451, 679] on div "Continue" at bounding box center [773, 687] width 1534 height 15
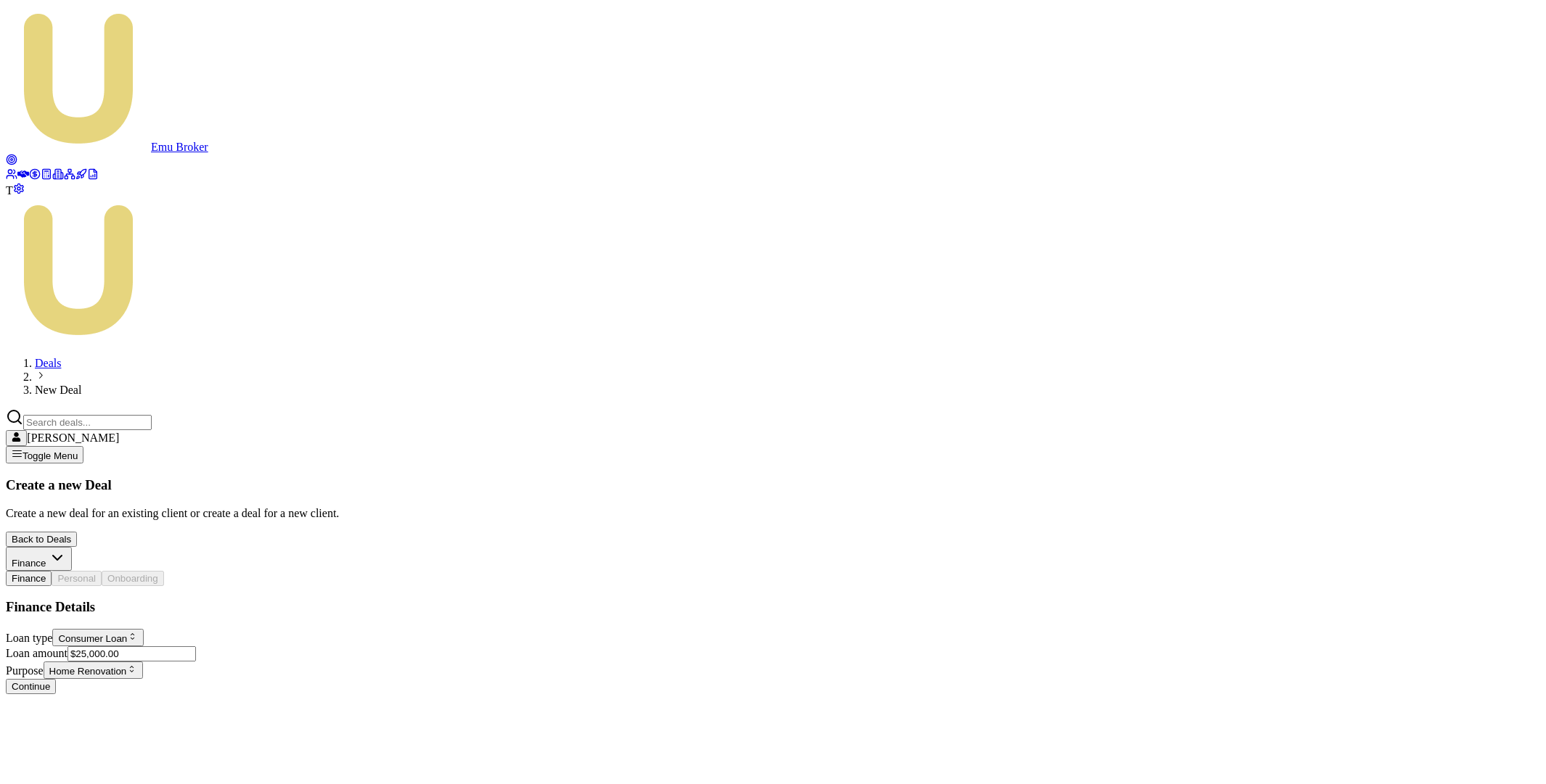
click at [56, 679] on button "Continue" at bounding box center [31, 687] width 50 height 15
click at [183, 629] on input "First name *" at bounding box center [128, 637] width 129 height 15
type input "[PERSON_NAME]"
type input "Test"
type input "test_1+4378953789378357@emumoney.com.au"
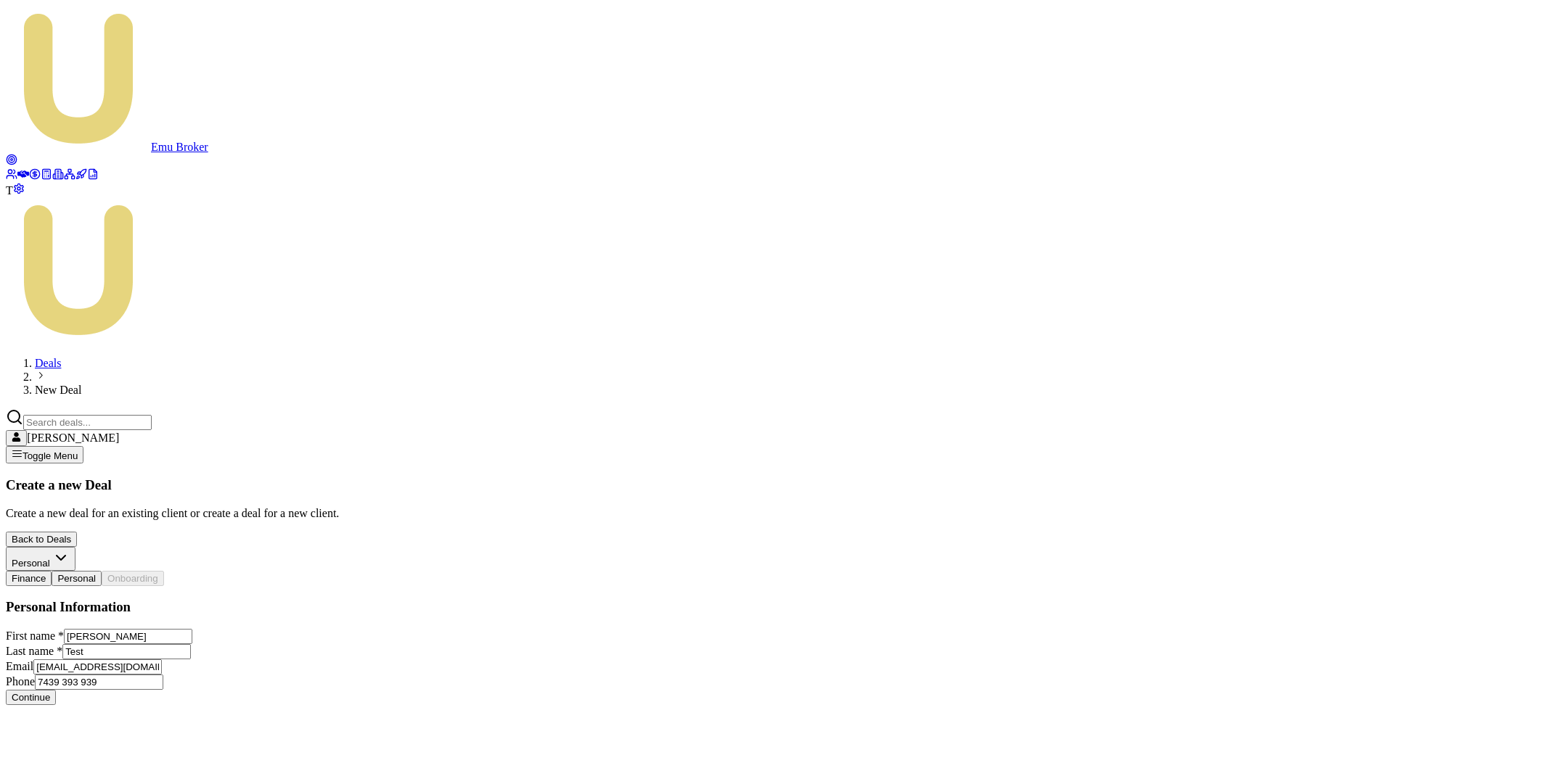
type input "7439 393 939"
click at [56, 690] on button "Continue" at bounding box center [31, 698] width 50 height 15
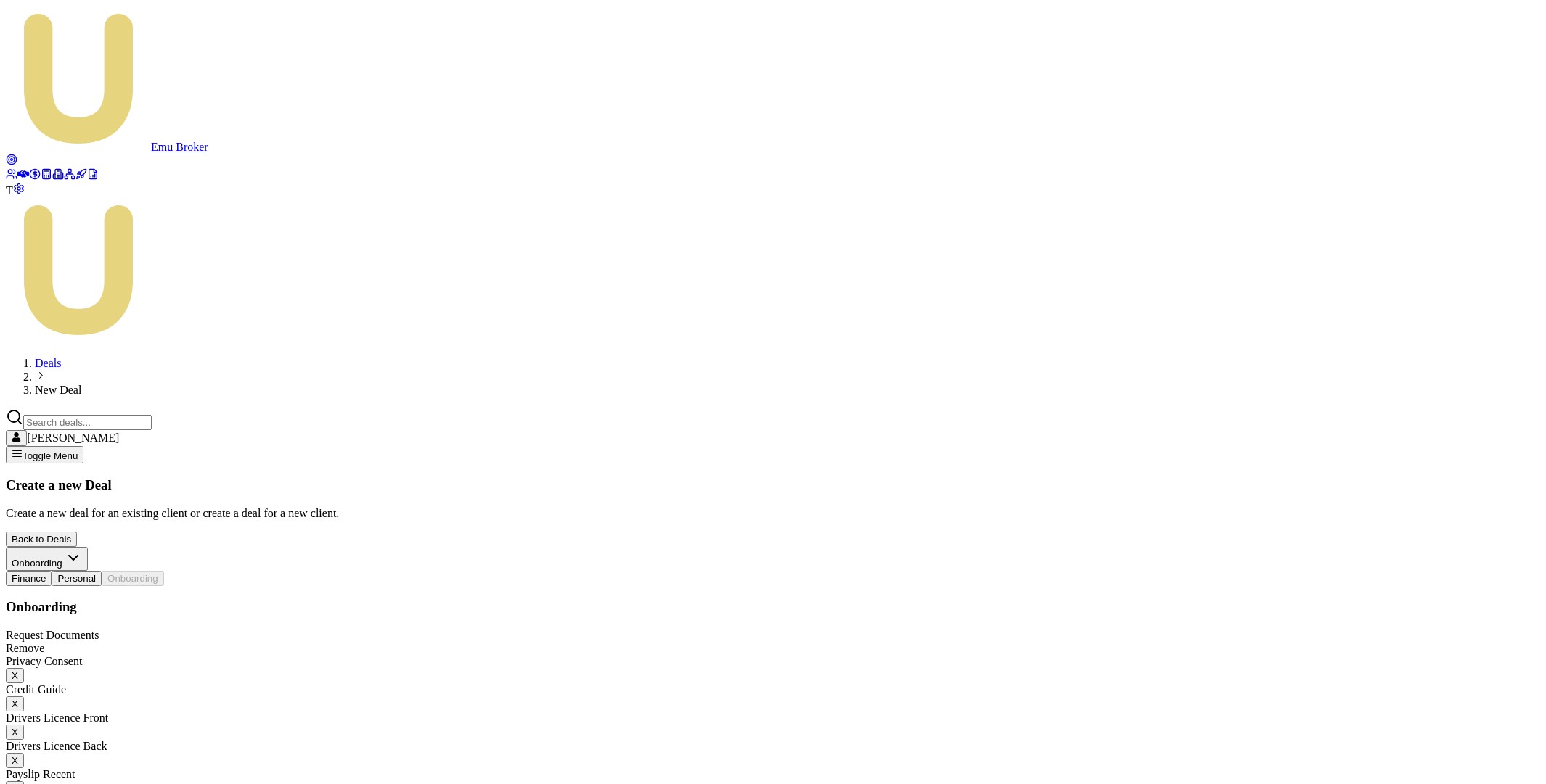
click at [24, 668] on button "X" at bounding box center [15, 676] width 18 height 15
click at [24, 696] on button "X" at bounding box center [15, 704] width 18 height 15
click at [24, 668] on button "X" at bounding box center [15, 676] width 18 height 15
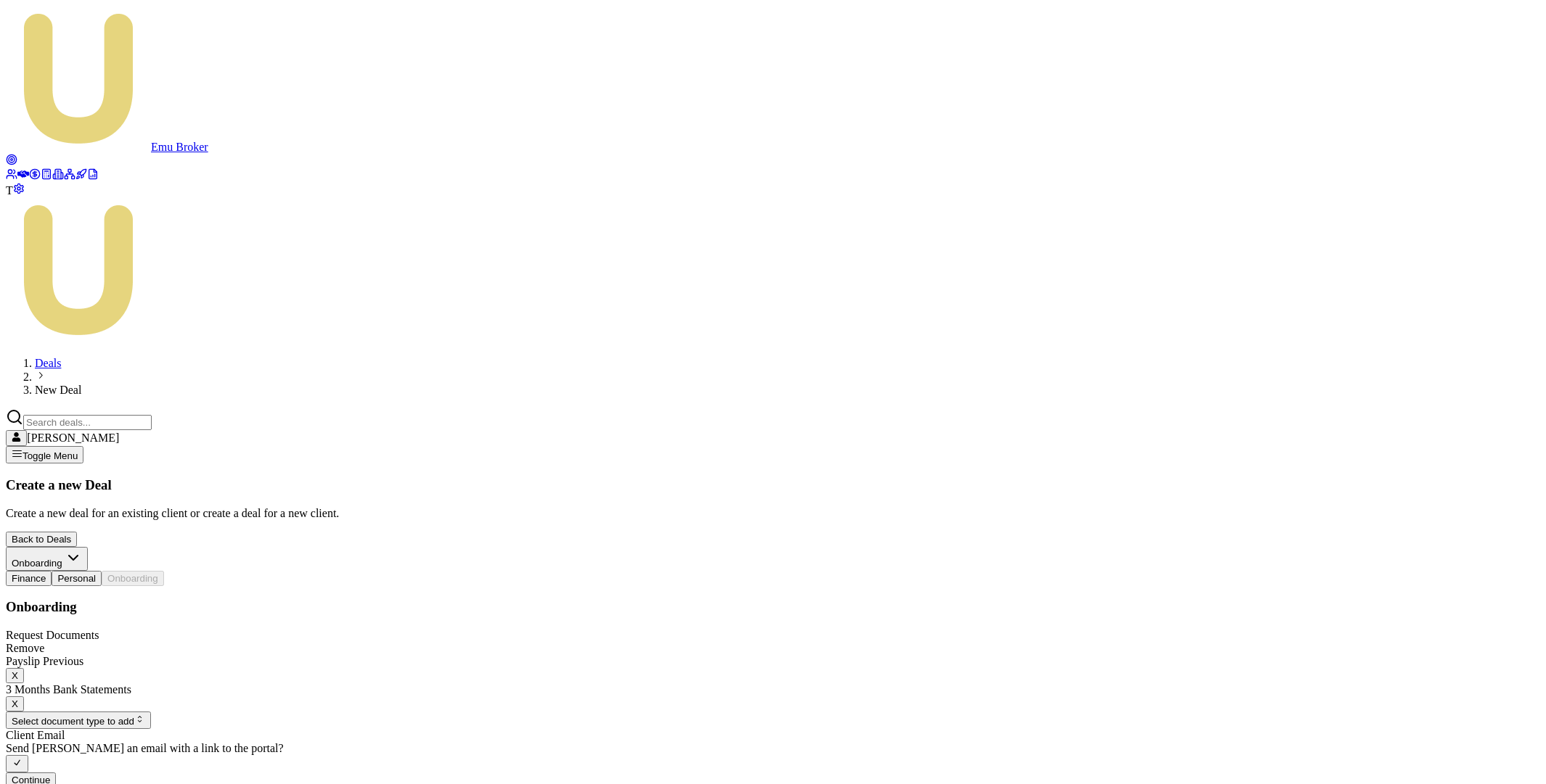
click at [24, 668] on button "X" at bounding box center [15, 676] width 18 height 15
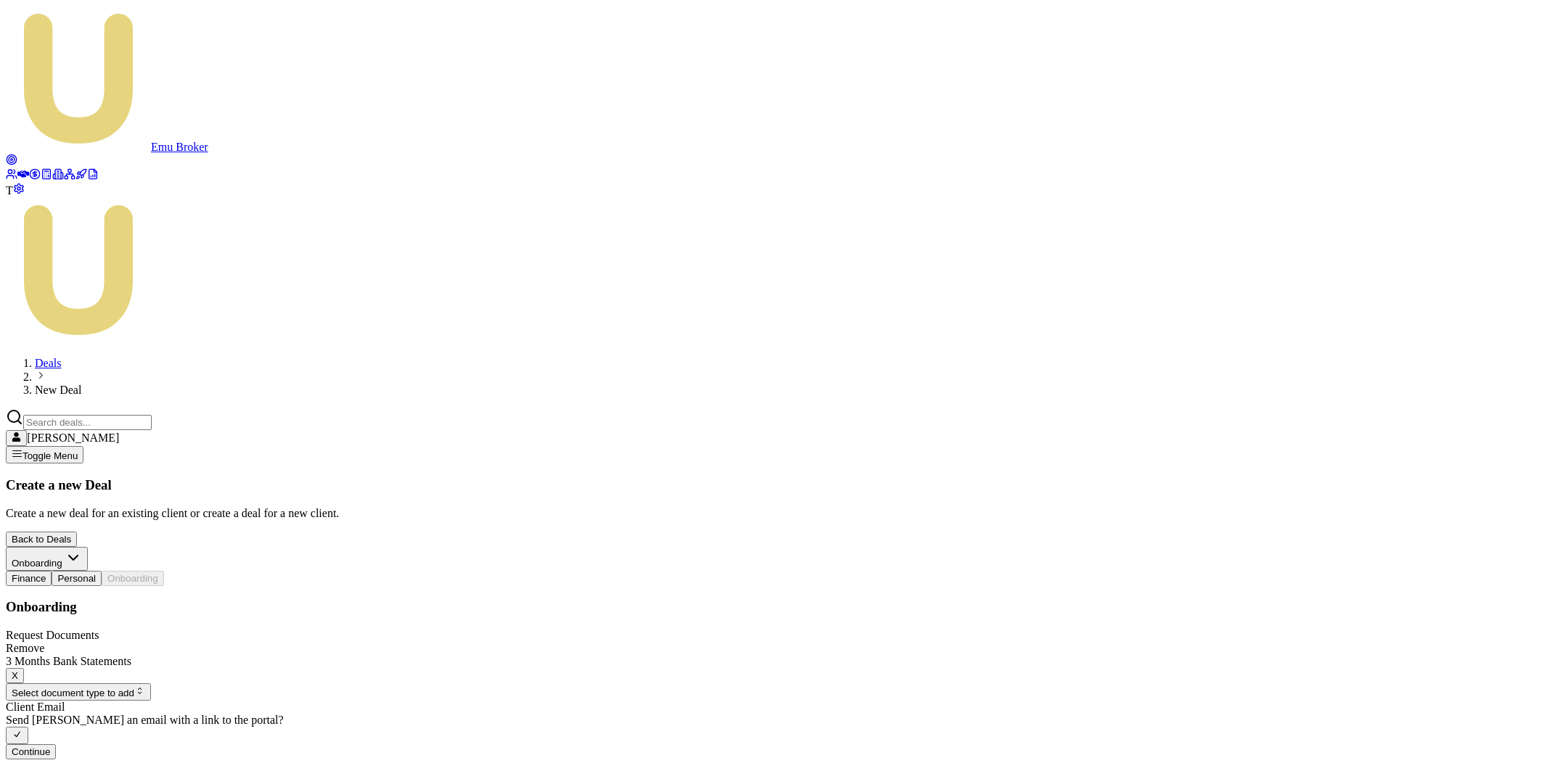
click at [24, 668] on button "X" at bounding box center [15, 676] width 18 height 15
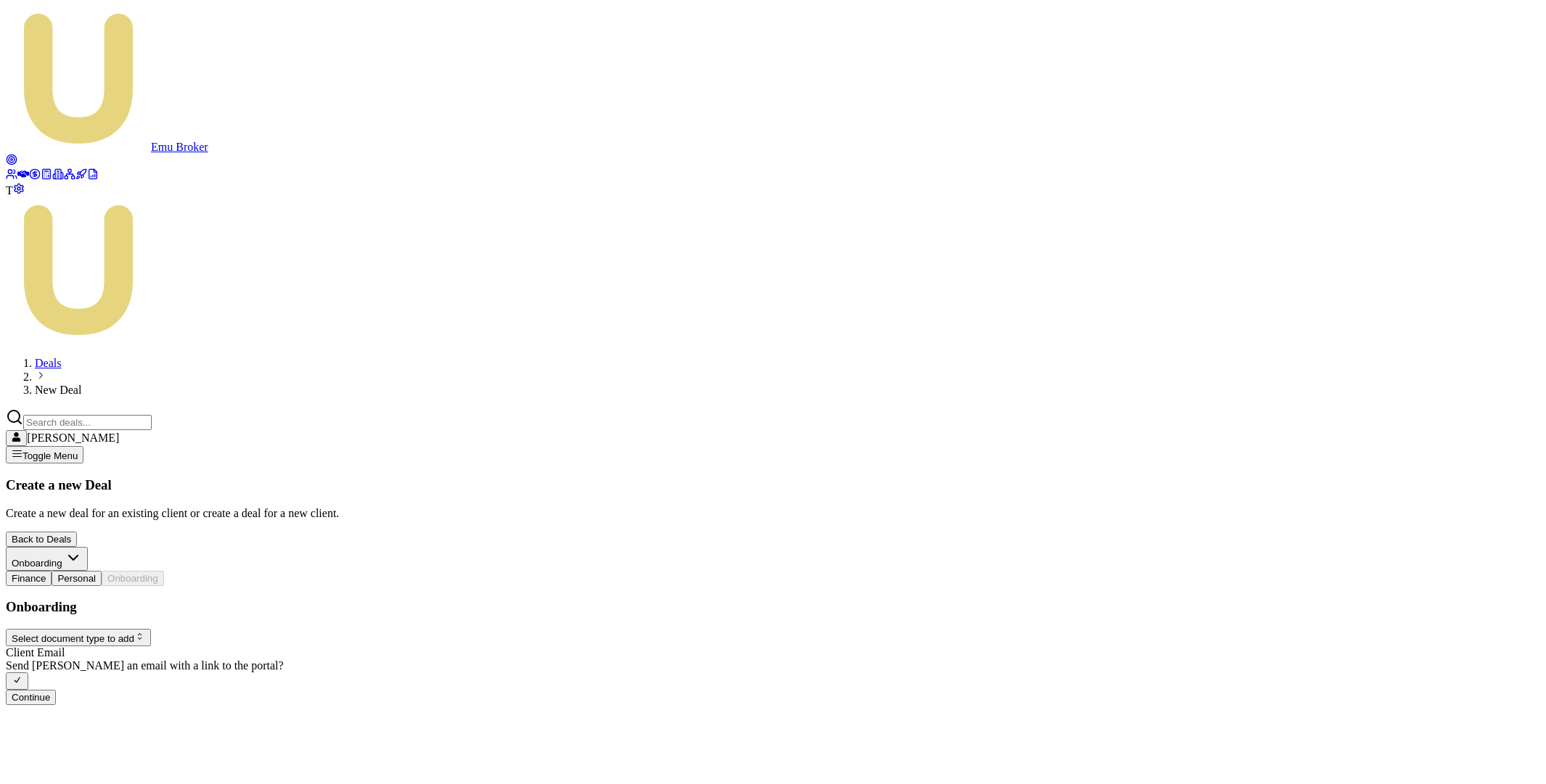
click at [56, 690] on button "Continue" at bounding box center [31, 698] width 50 height 15
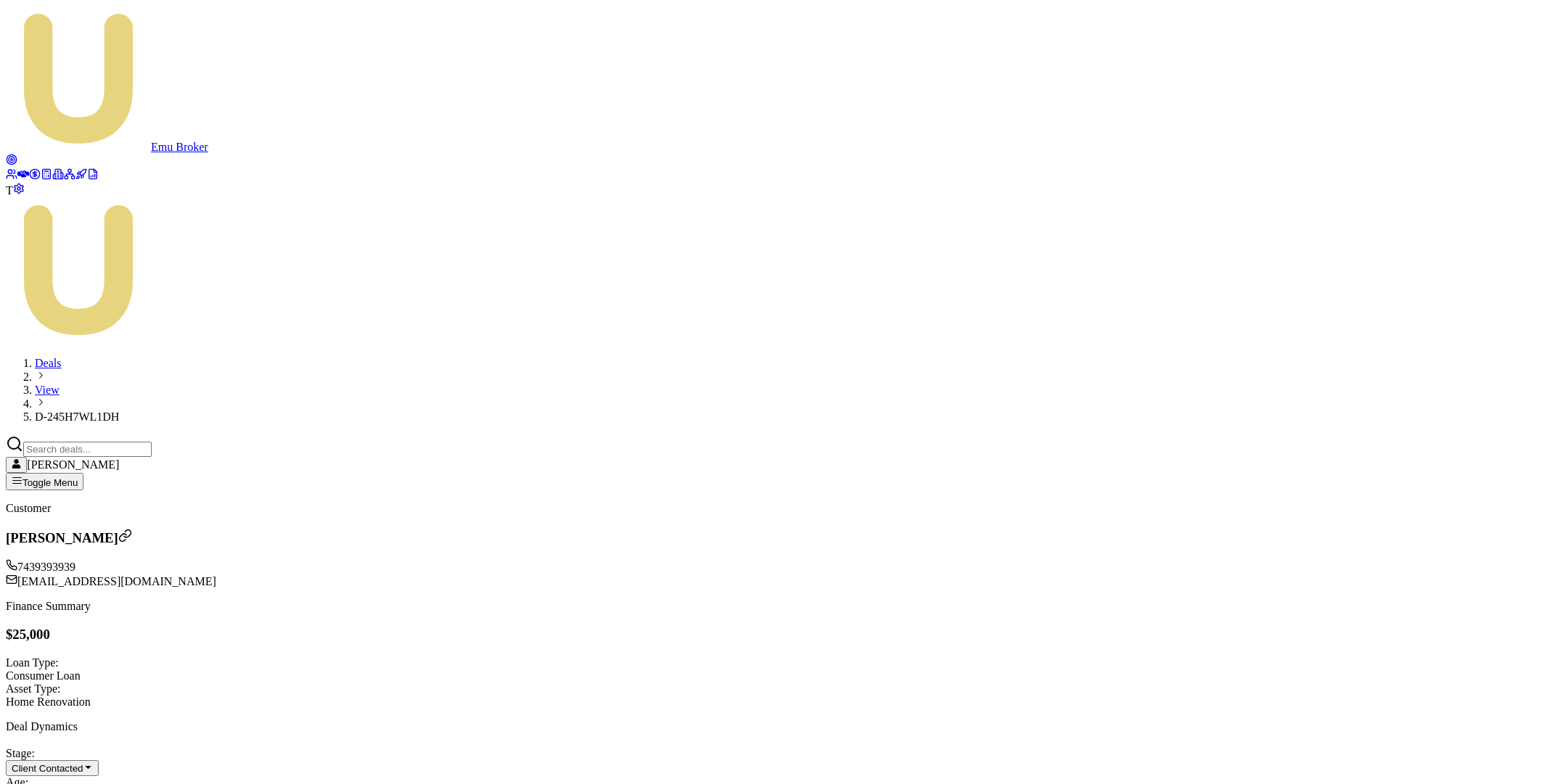
drag, startPoint x: 33, startPoint y: 155, endPoint x: 27, endPoint y: 149, distance: 8.5
click at [29, 170] on link at bounding box center [23, 176] width 12 height 12
click at [26, 171] on icon at bounding box center [23, 174] width 12 height 7
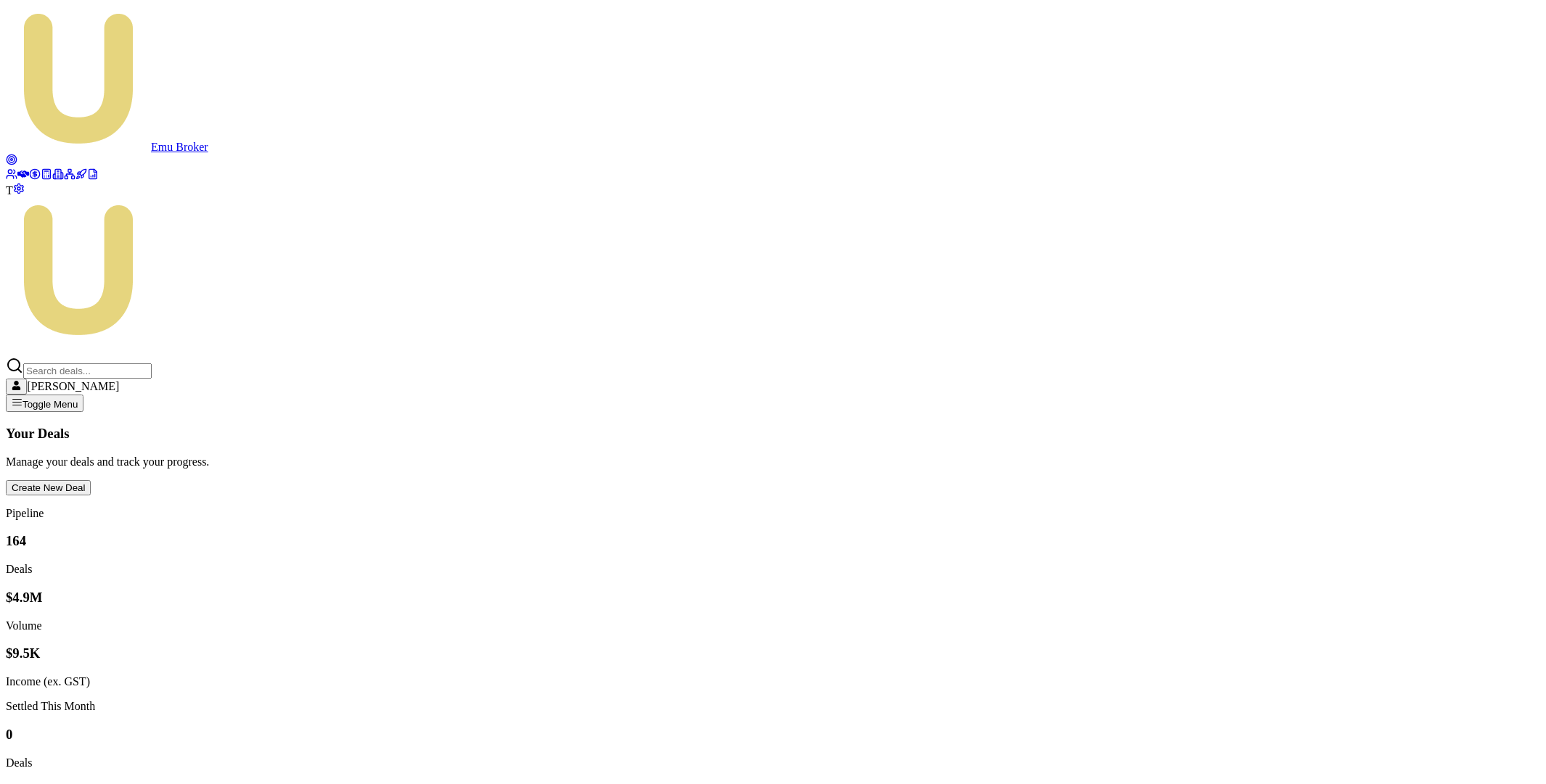
click at [91, 480] on button "Create New Deal" at bounding box center [48, 488] width 85 height 15
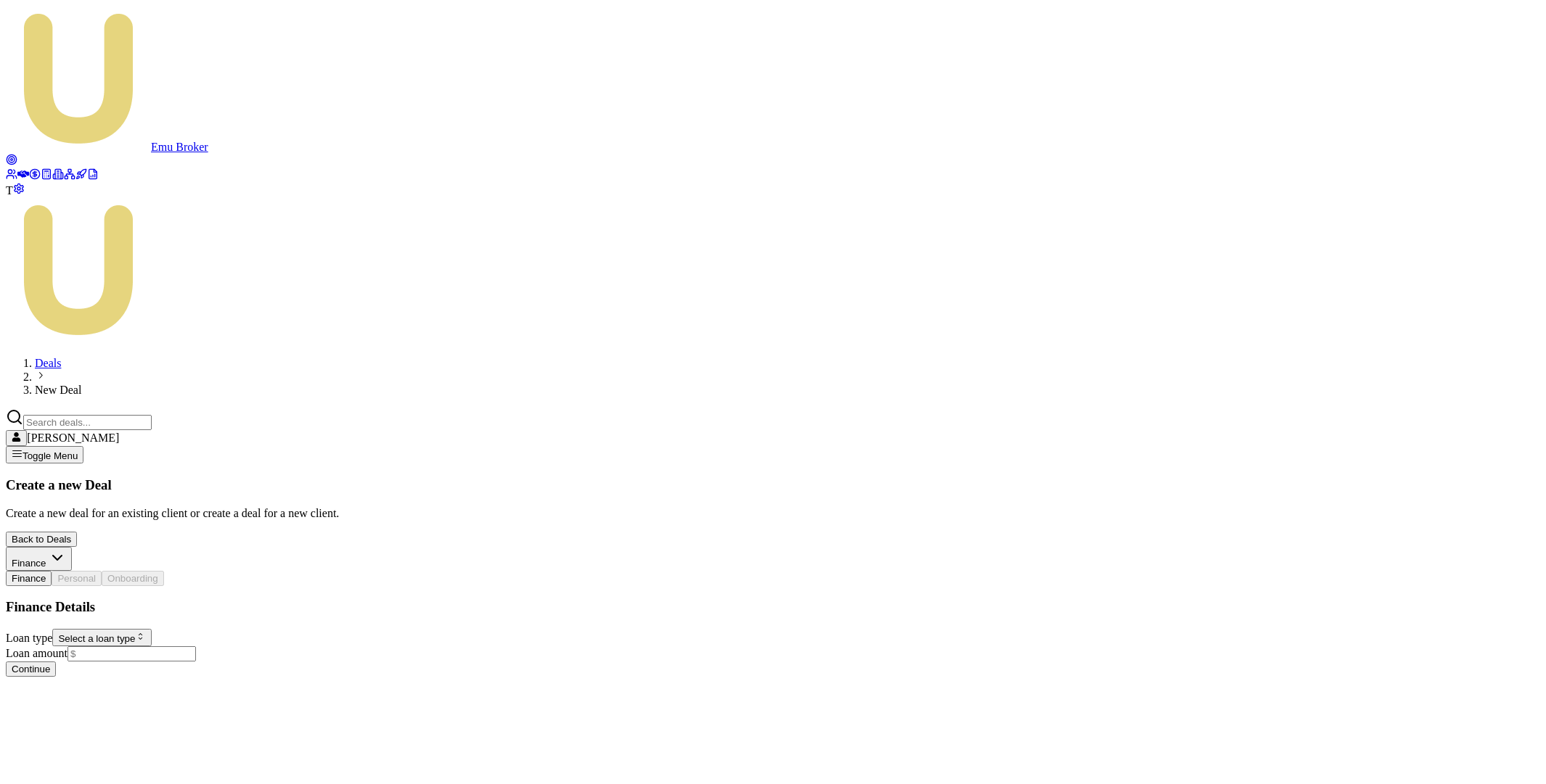
click at [157, 328] on html "Emu Broker T Deals New Deal Matt Leeburn Toggle Menu Create a new Deal Create a…" at bounding box center [773, 344] width 1546 height 689
click at [156, 647] on input "Loan amount" at bounding box center [132, 654] width 129 height 15
type input "$15,000.00"
click at [182, 464] on html "Emu Broker T Deals New Deal Matt Leeburn Toggle Menu Create a new Deal Create a…" at bounding box center [773, 353] width 1546 height 706
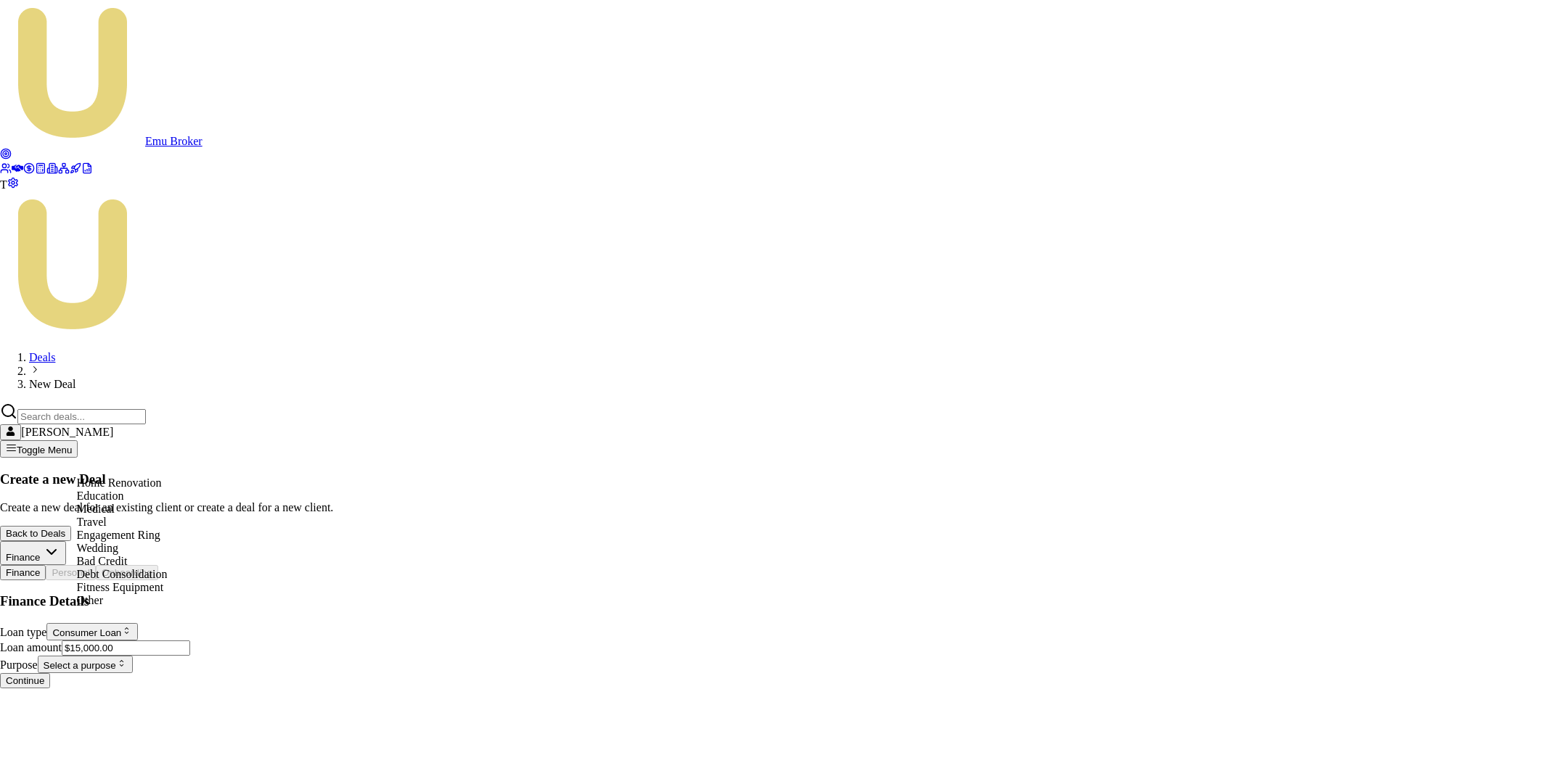
select select "EDUCATION"
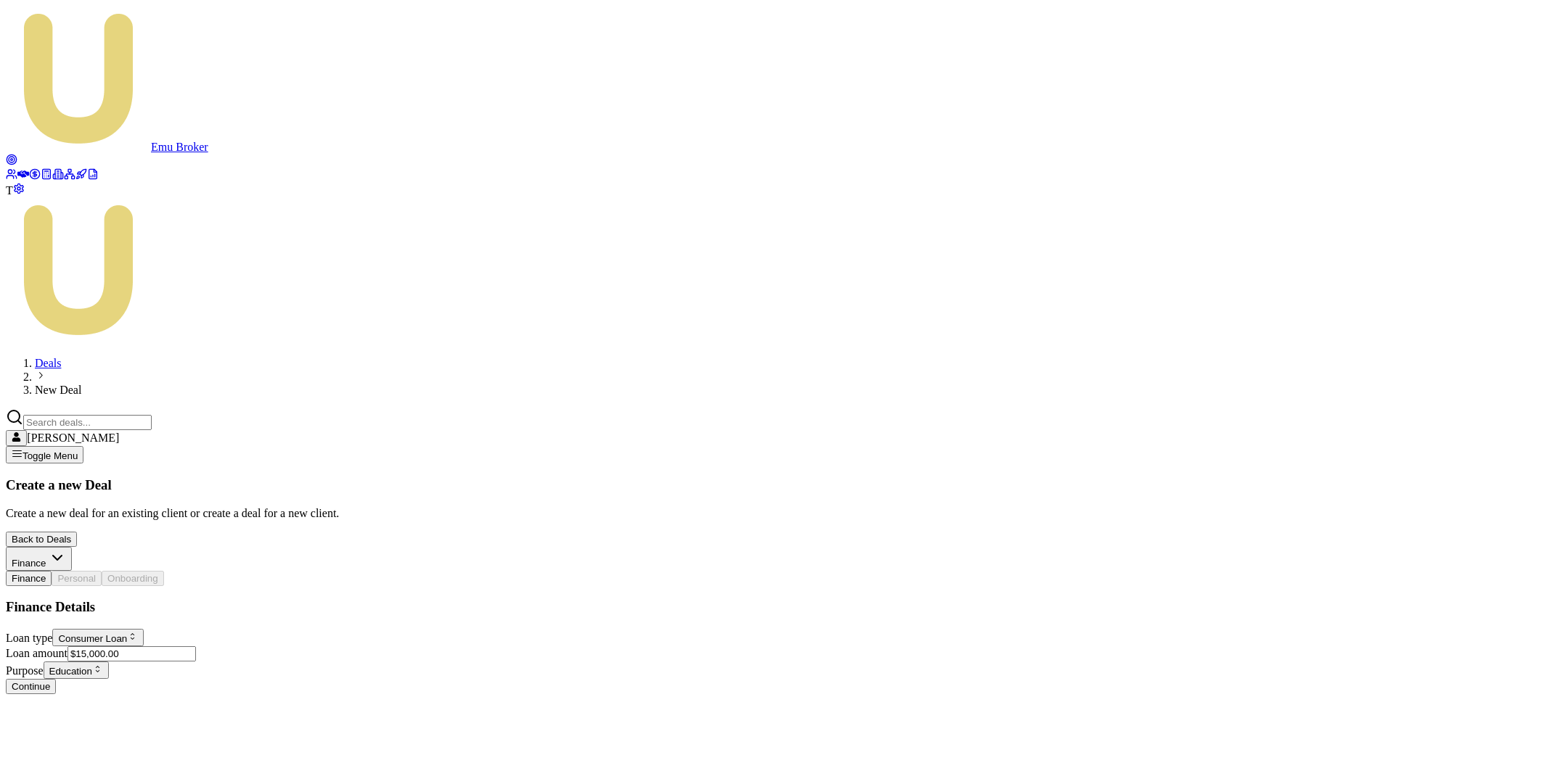
click at [56, 679] on button "Continue" at bounding box center [31, 687] width 50 height 15
click at [157, 629] on input "First name *" at bounding box center [128, 637] width 129 height 15
type input "[PERSON_NAME]"
type input "Test"
type input "test_1+437890570537804580@emumoney.com.au"
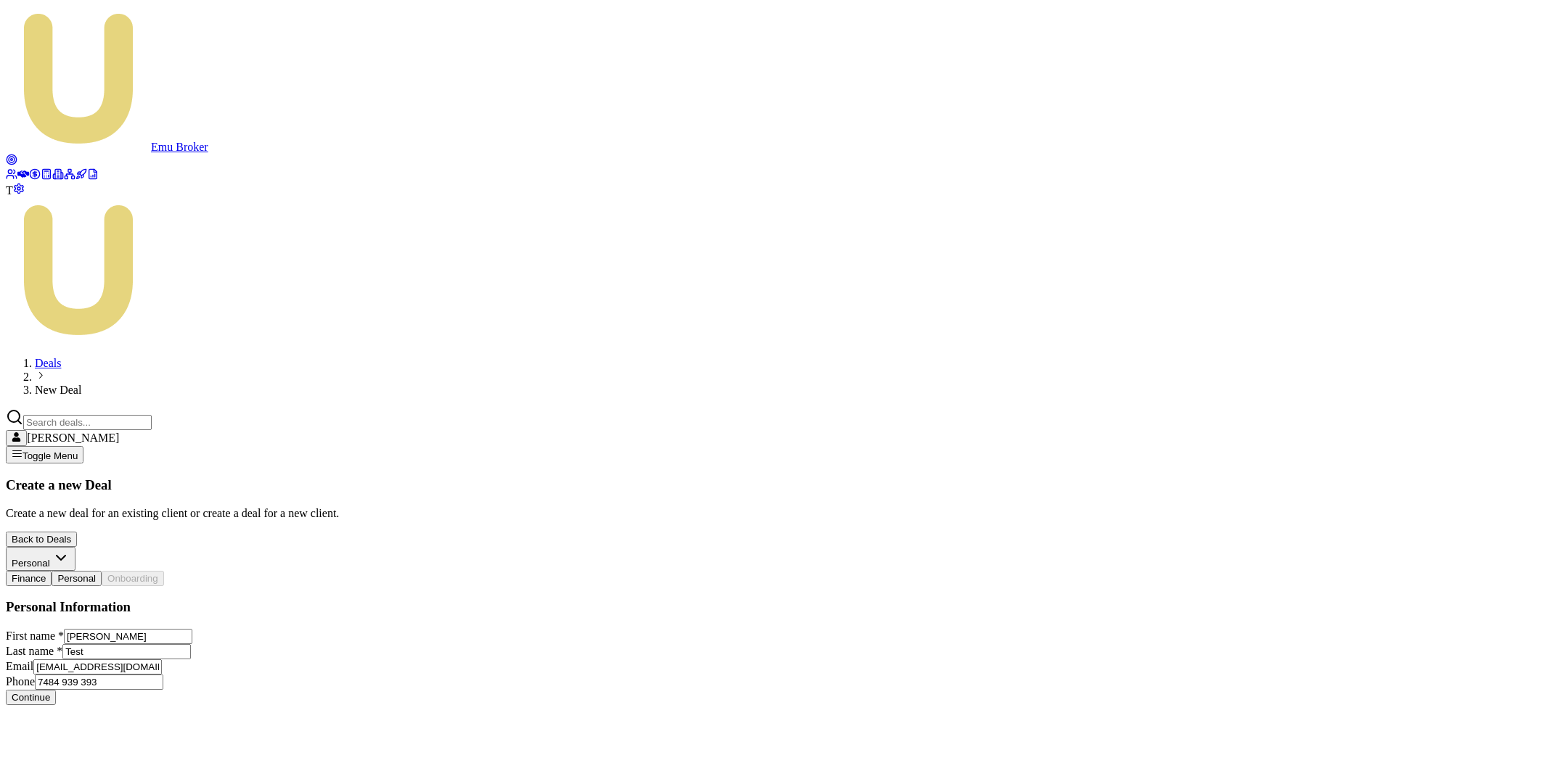
type input "7484 939 393"
drag, startPoint x: 228, startPoint y: 463, endPoint x: 81, endPoint y: 463, distance: 147.0
click at [81, 659] on input "test_1+437890570537804580@emumoney.com.au" at bounding box center [98, 667] width 129 height 15
type input "m@emumoney.com.au"
click at [56, 690] on button "Continue" at bounding box center [31, 698] width 50 height 15
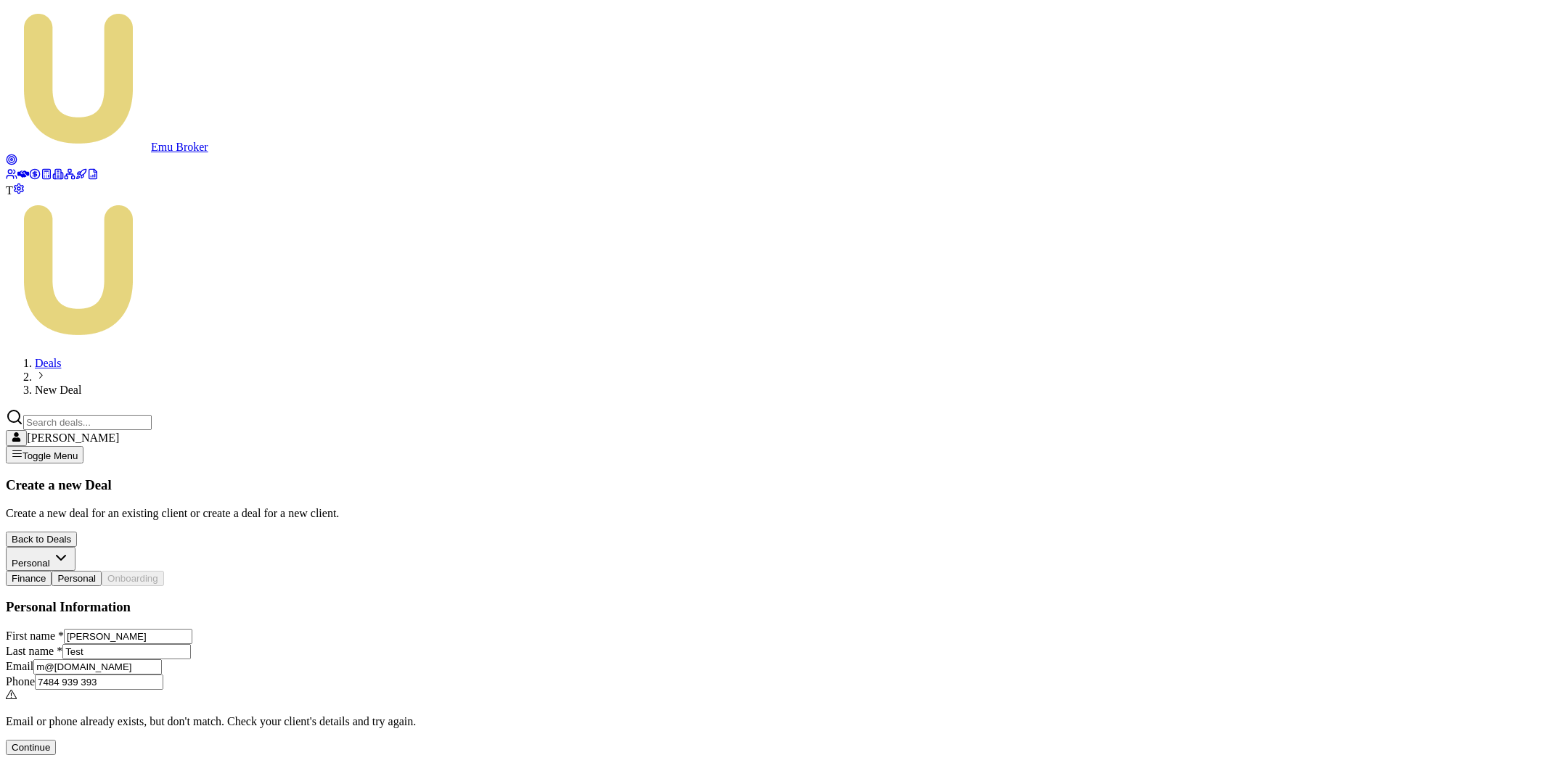
click at [56, 740] on button "Continue" at bounding box center [31, 748] width 50 height 15
